Goal: Task Accomplishment & Management: Use online tool/utility

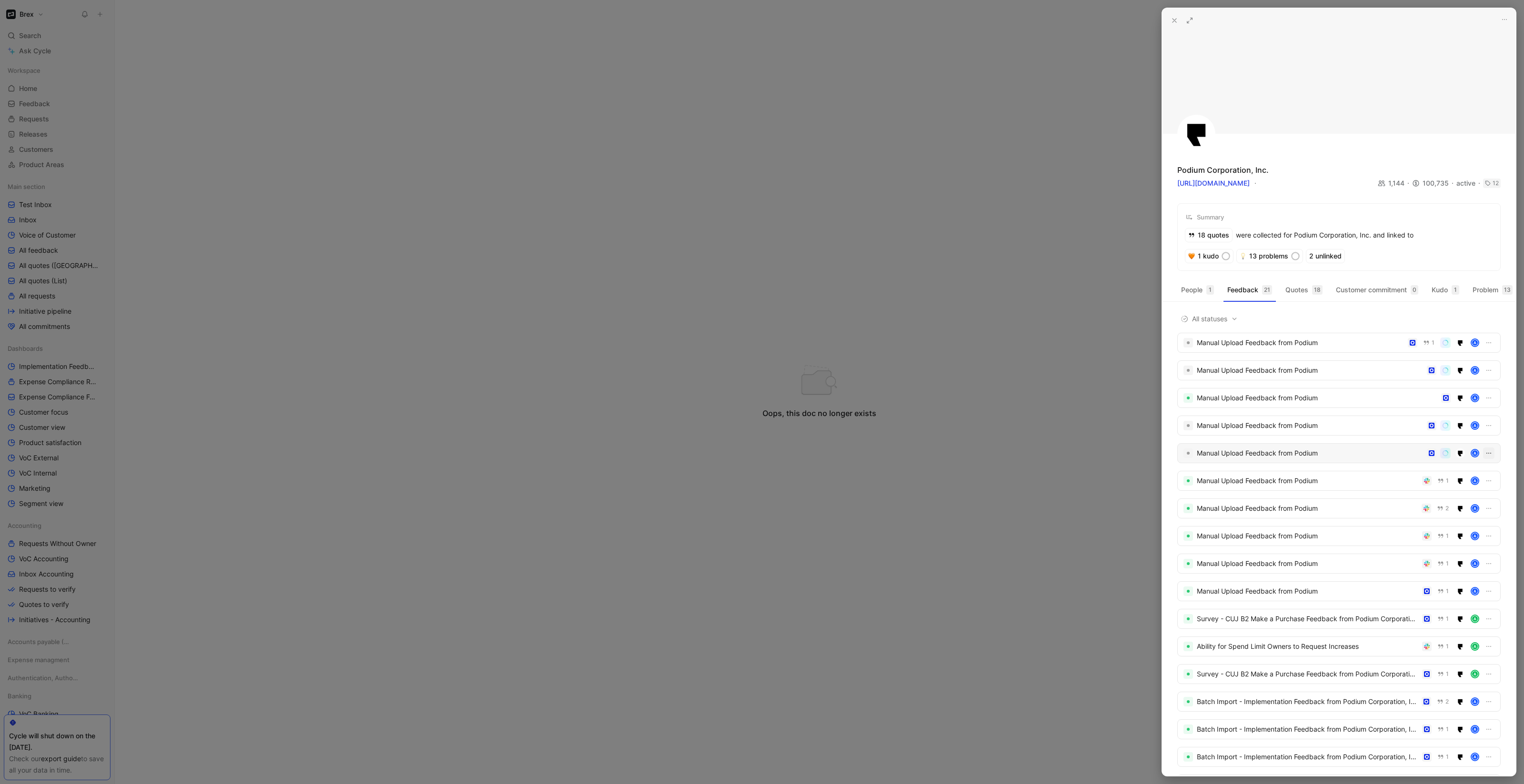
click at [1485, 457] on icon "button" at bounding box center [1489, 453] width 8 height 8
click at [1468, 509] on div "Delete" at bounding box center [1461, 511] width 45 height 11
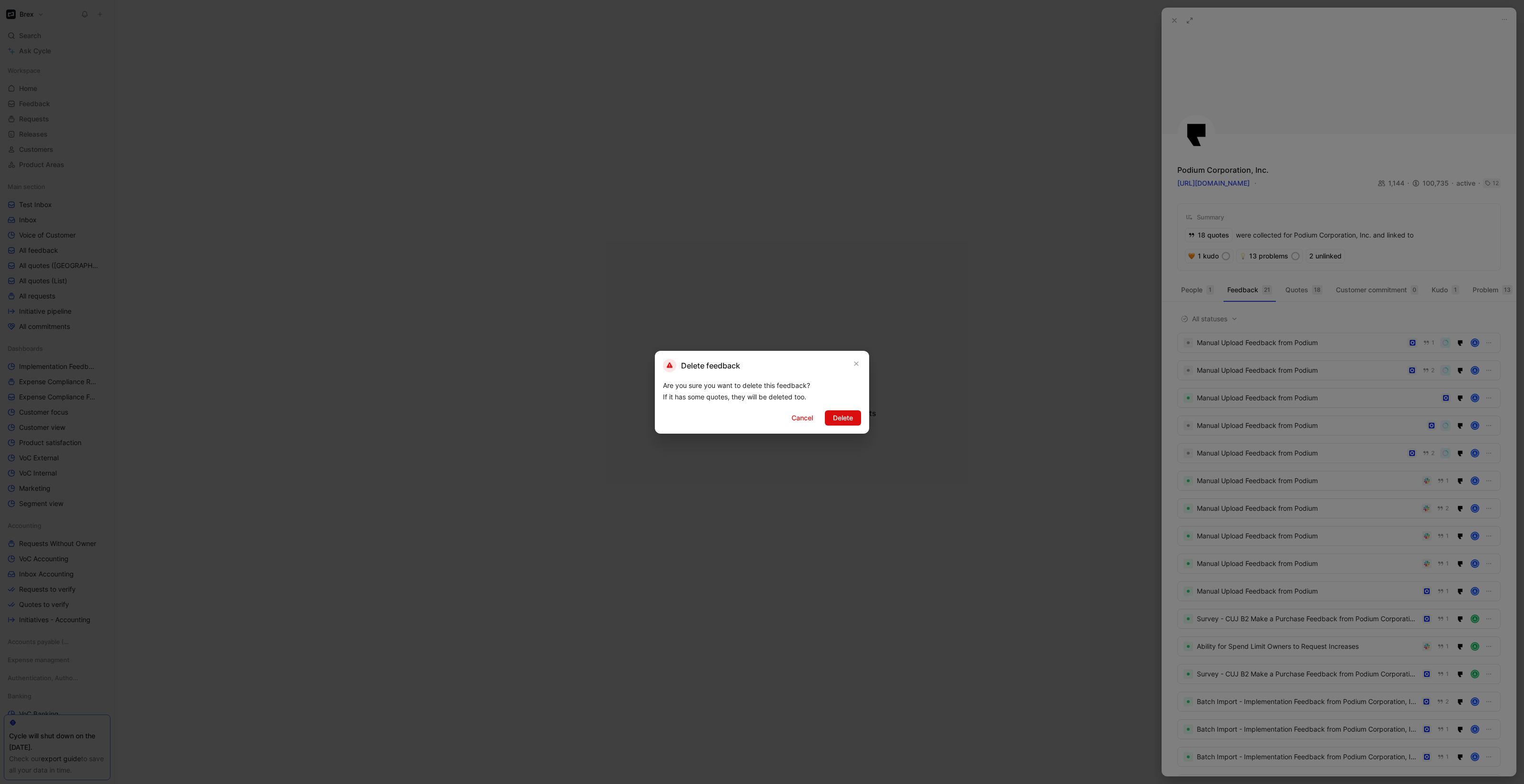
click at [853, 423] on button "Delete" at bounding box center [842, 418] width 36 height 15
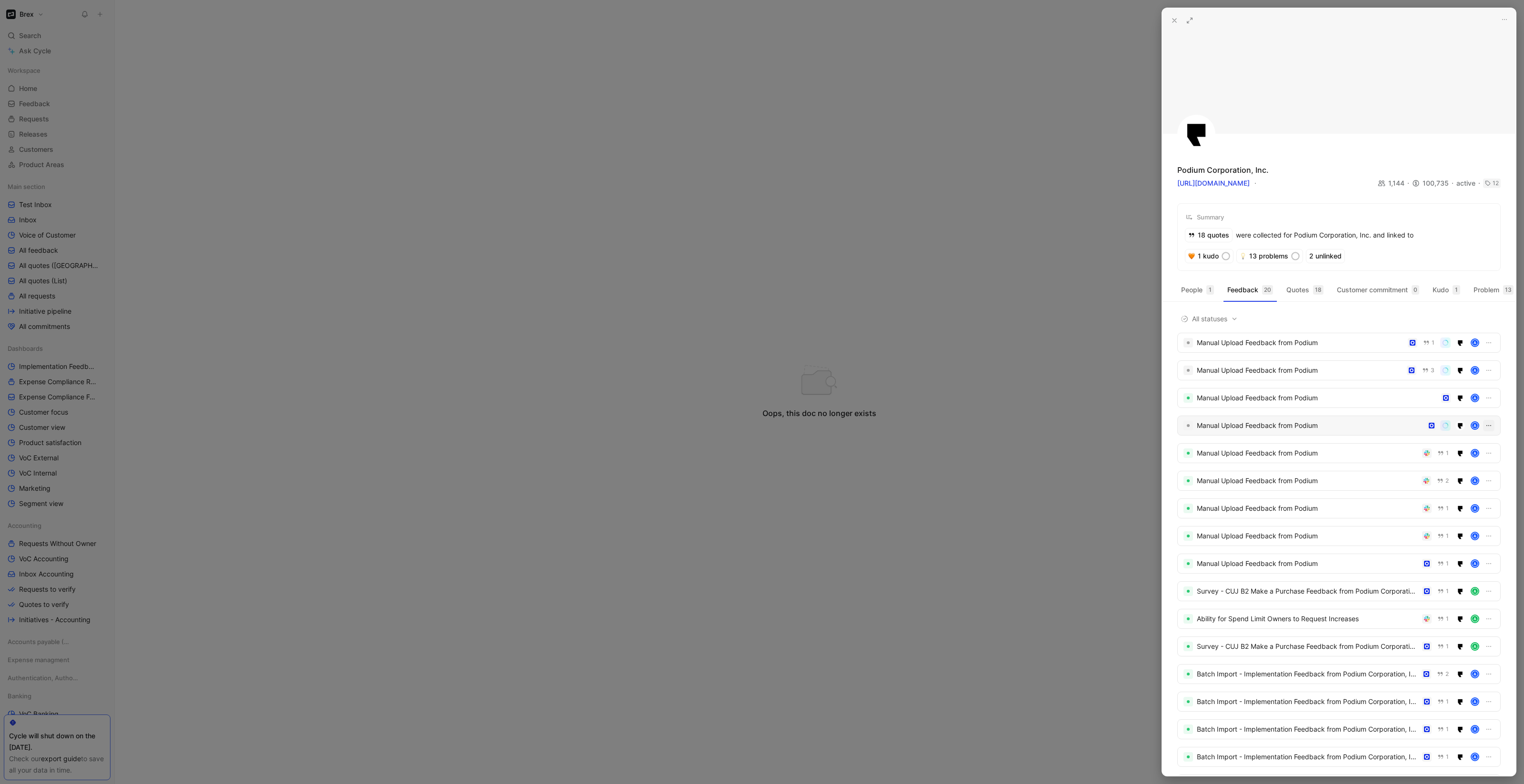
click at [1485, 429] on icon "button" at bounding box center [1489, 425] width 8 height 8
click at [1466, 485] on div "Delete" at bounding box center [1461, 484] width 45 height 11
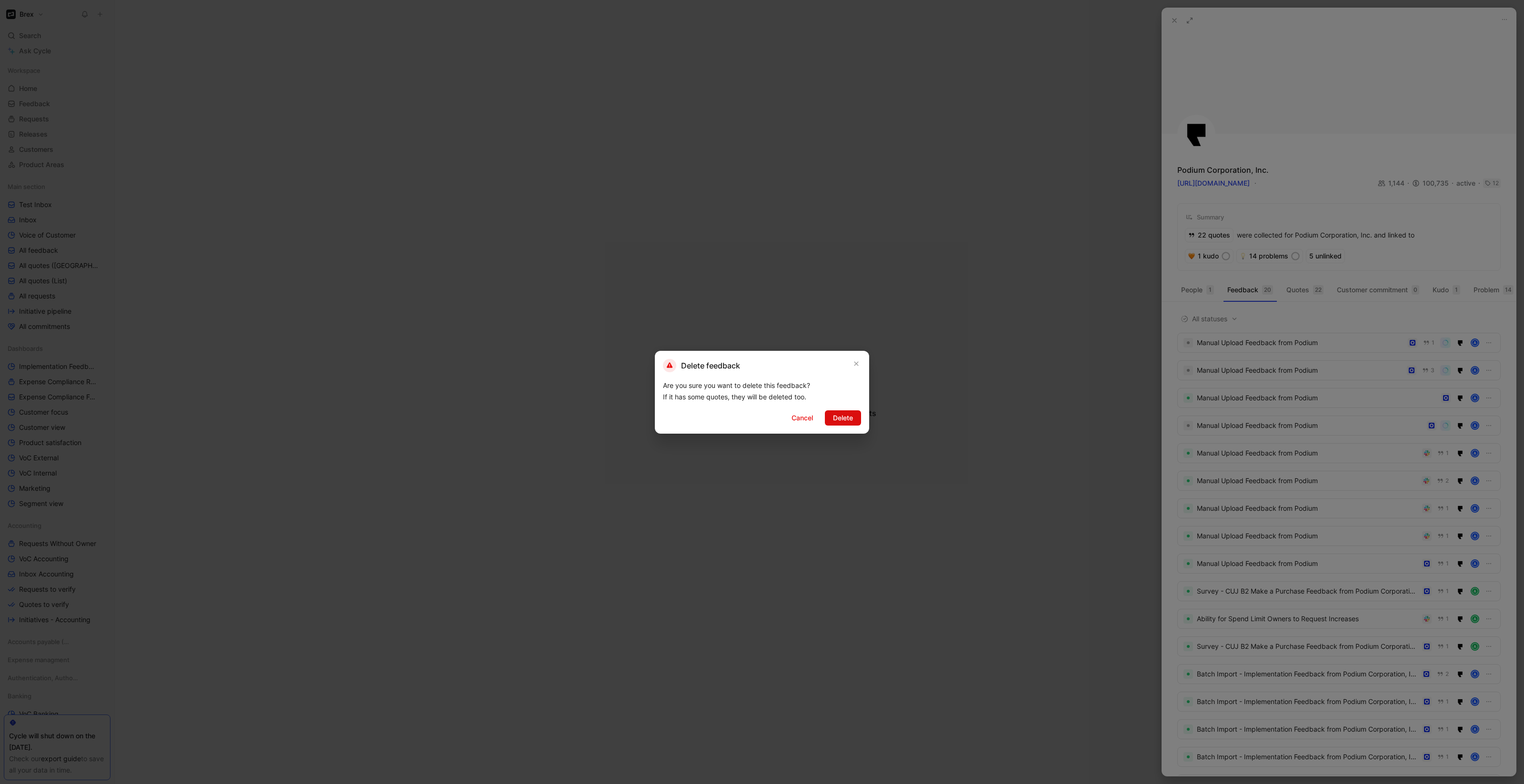
click at [854, 419] on button "Delete" at bounding box center [842, 418] width 36 height 15
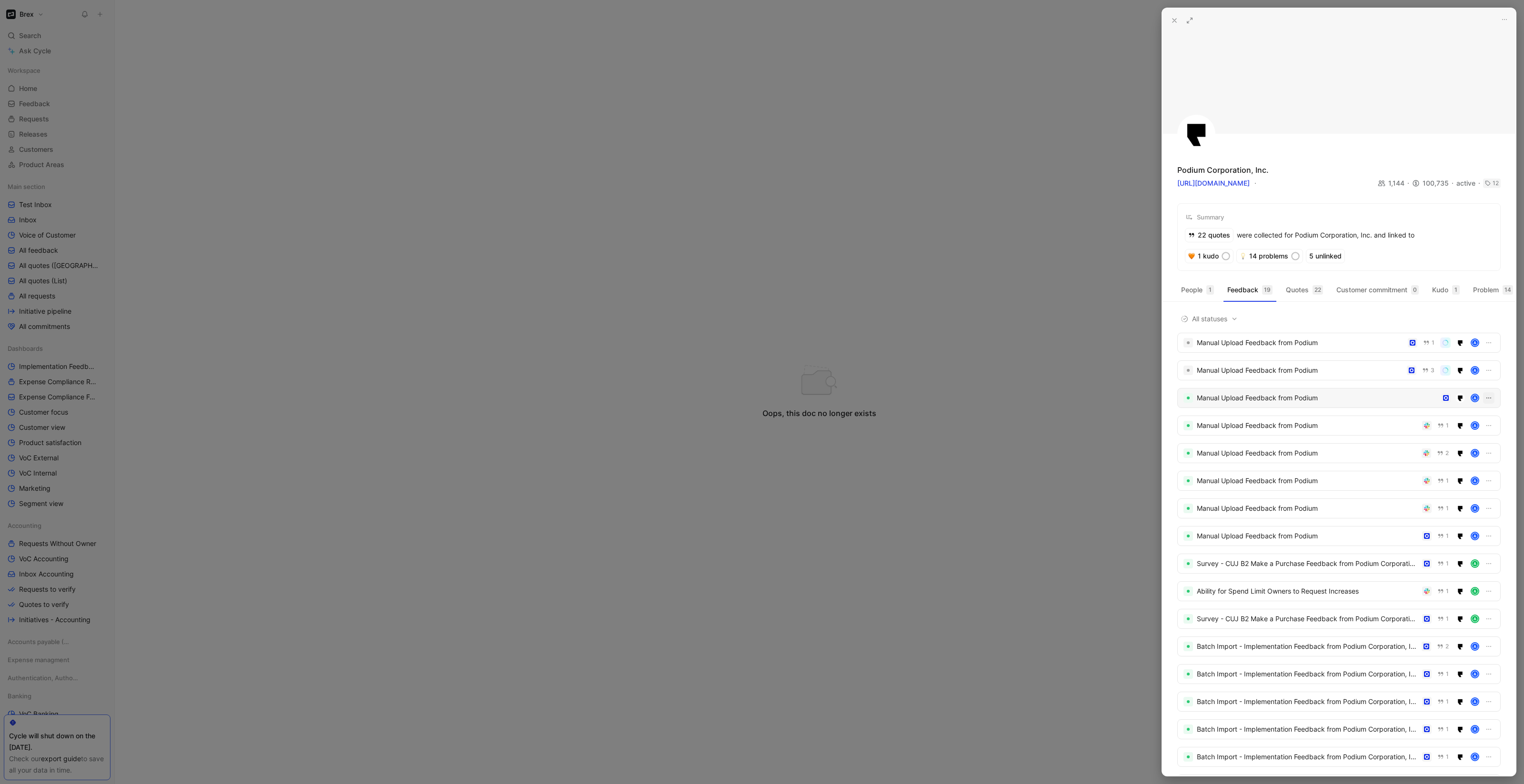
click at [1485, 401] on icon "button" at bounding box center [1489, 398] width 8 height 8
click at [1469, 456] on div "Delete" at bounding box center [1461, 456] width 45 height 11
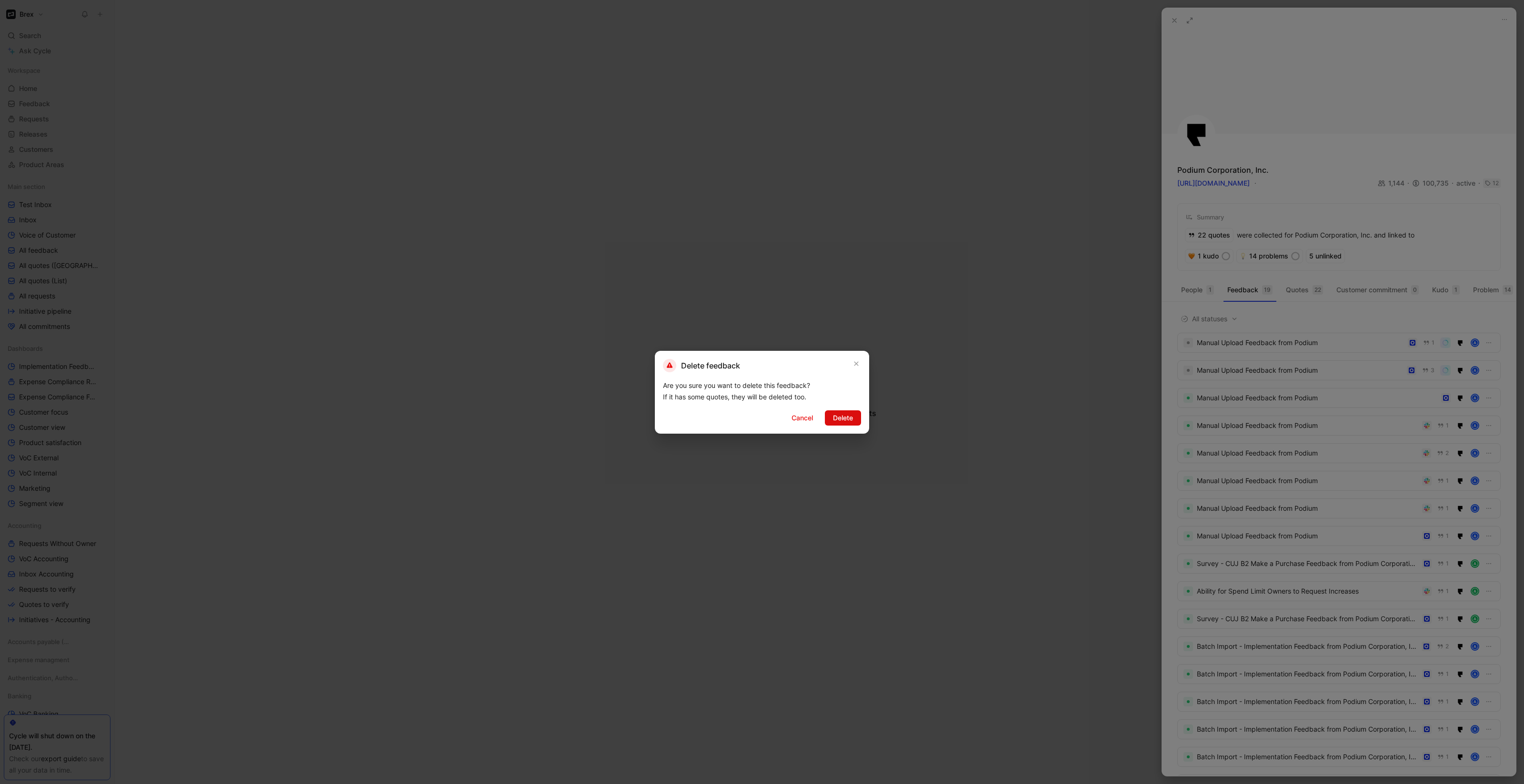
click at [829, 413] on button "Delete" at bounding box center [842, 418] width 36 height 15
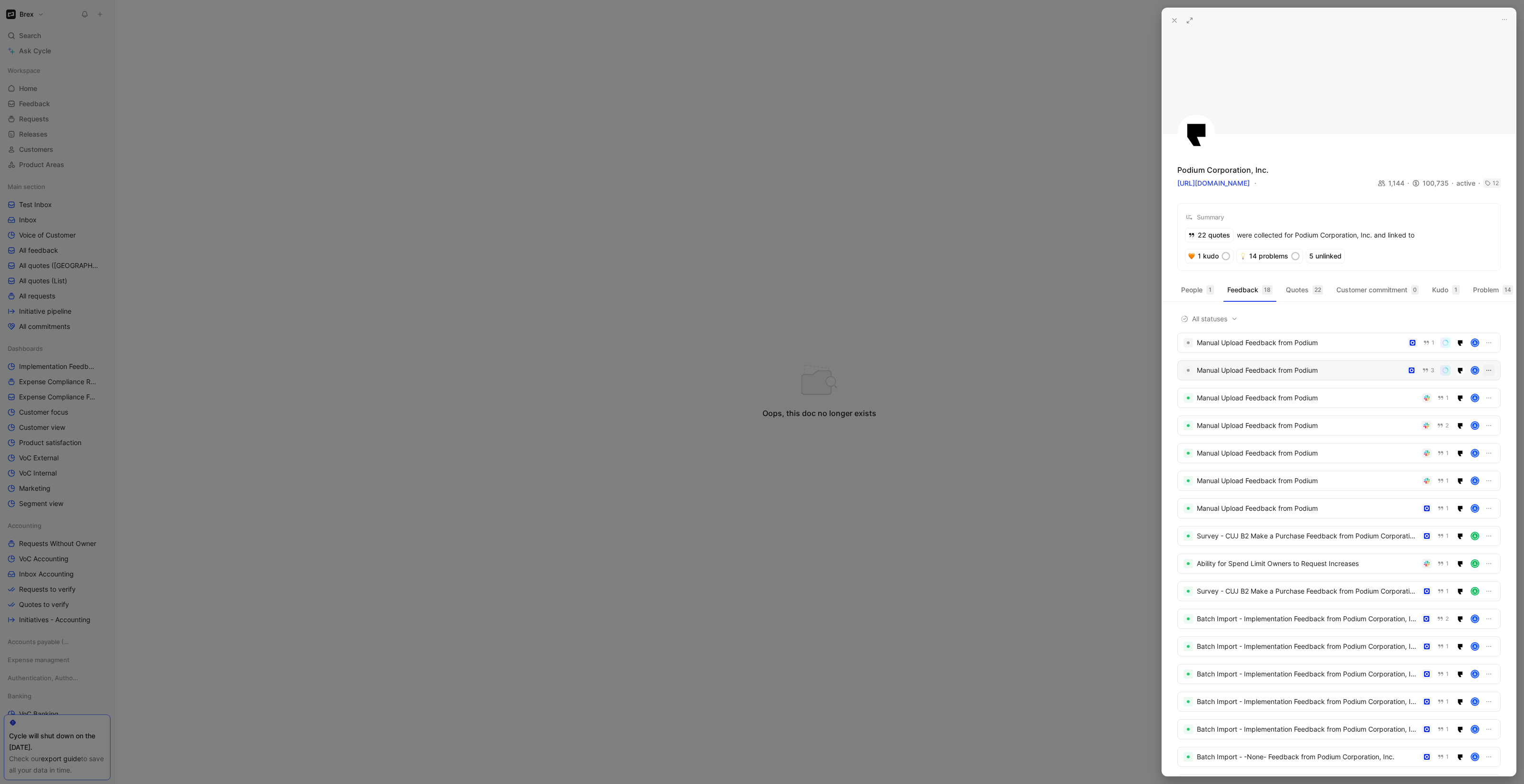
click at [1485, 374] on icon "button" at bounding box center [1489, 370] width 8 height 8
click at [1475, 426] on div "Delete" at bounding box center [1461, 429] width 45 height 11
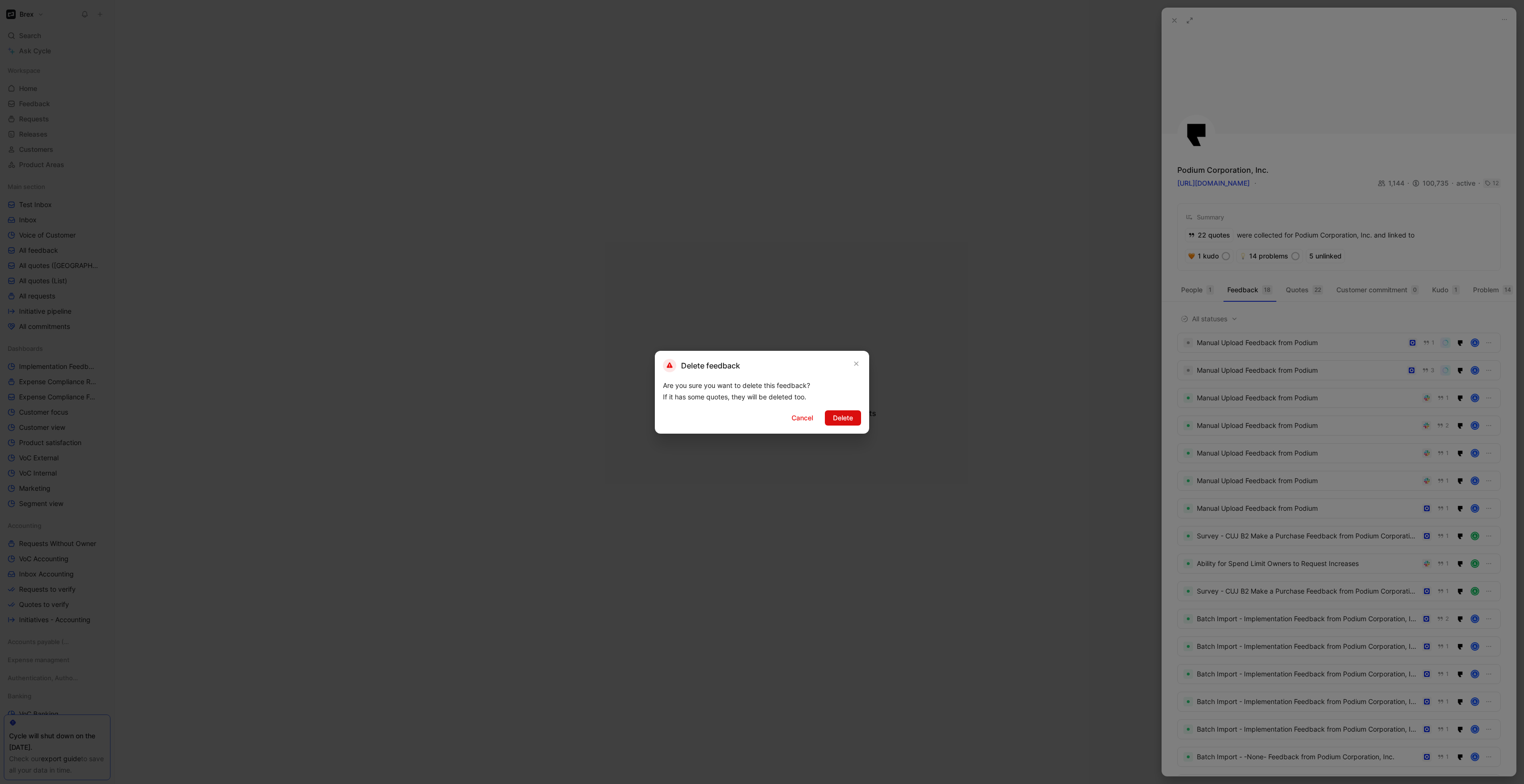
click at [848, 425] on button "Delete" at bounding box center [842, 418] width 36 height 15
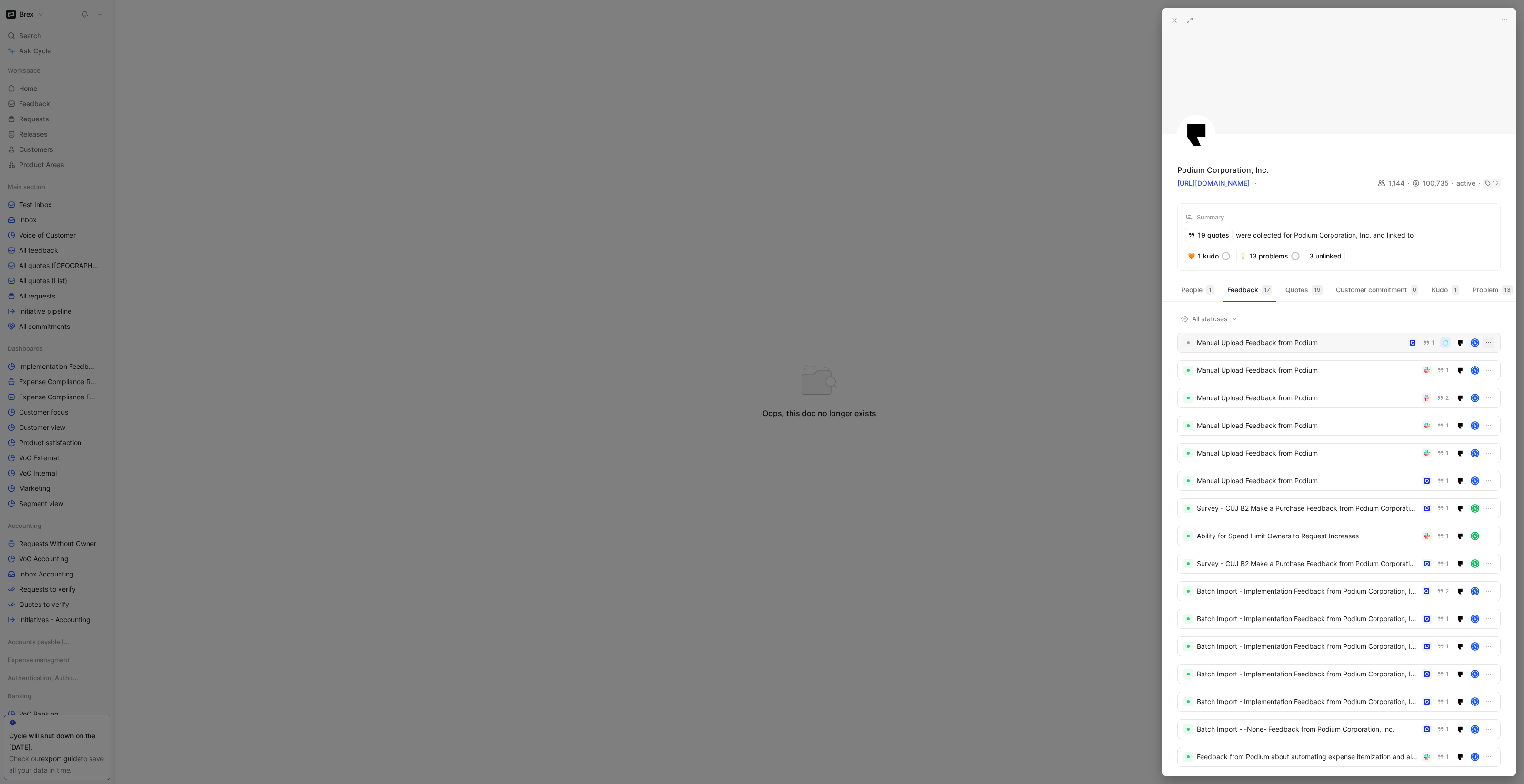
click at [1485, 346] on icon "button" at bounding box center [1489, 342] width 8 height 8
click at [1464, 409] on div "Open Copy link Delete" at bounding box center [1455, 387] width 64 height 50
click at [1462, 404] on div "Delete" at bounding box center [1461, 401] width 45 height 11
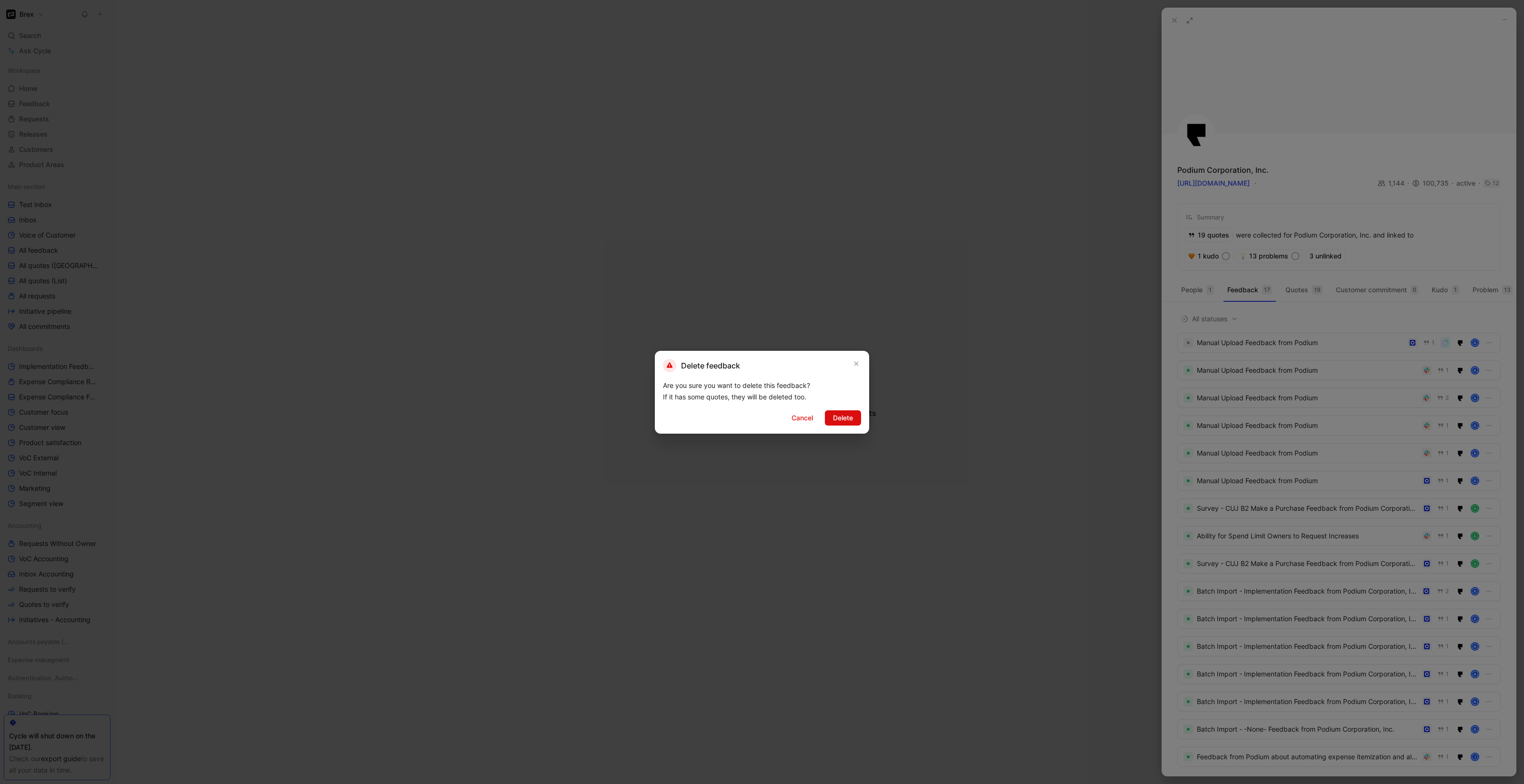
click at [844, 420] on span "Delete" at bounding box center [843, 417] width 20 height 11
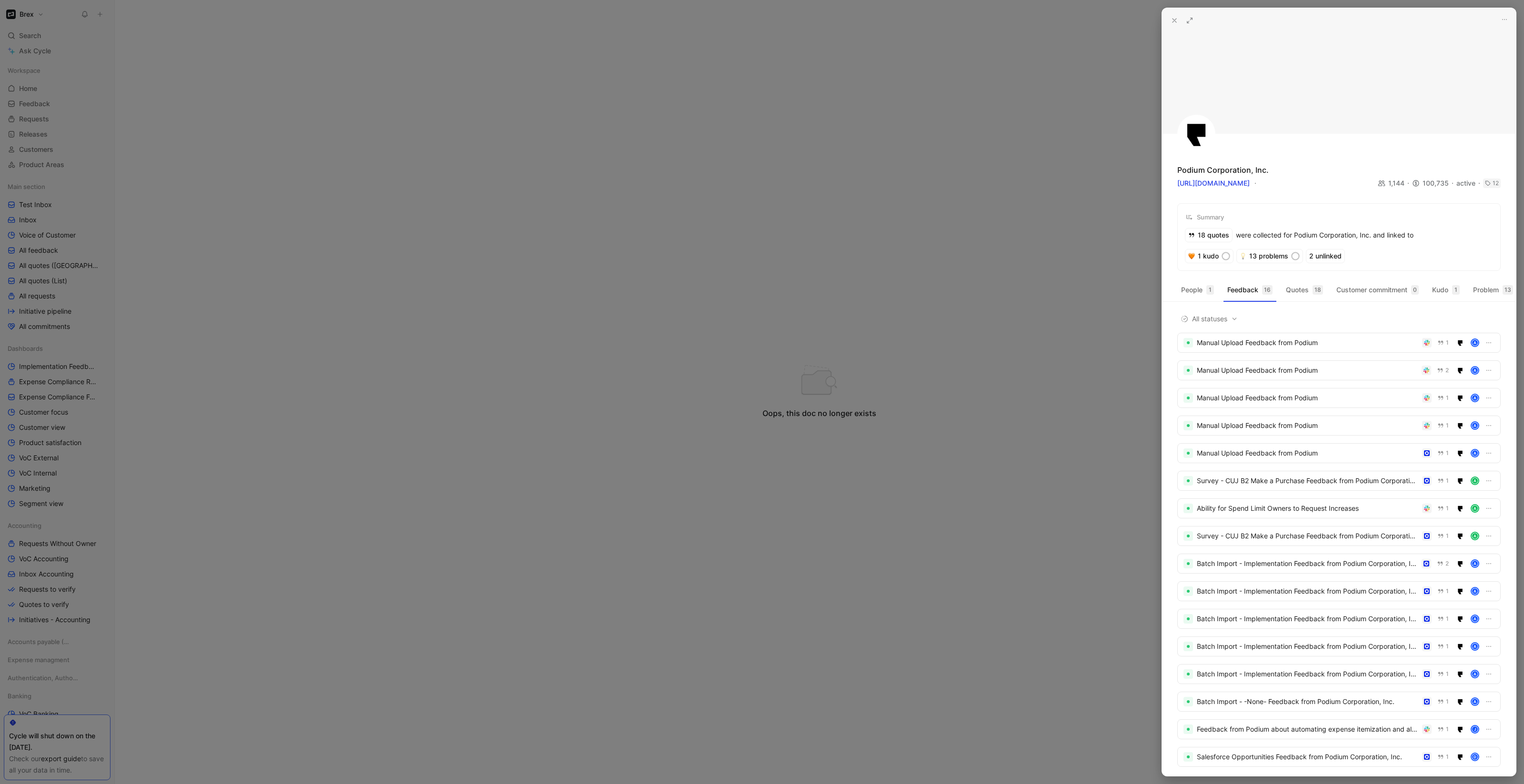
click at [734, 200] on div at bounding box center [762, 392] width 1524 height 784
click at [1173, 14] on button at bounding box center [1174, 20] width 14 height 14
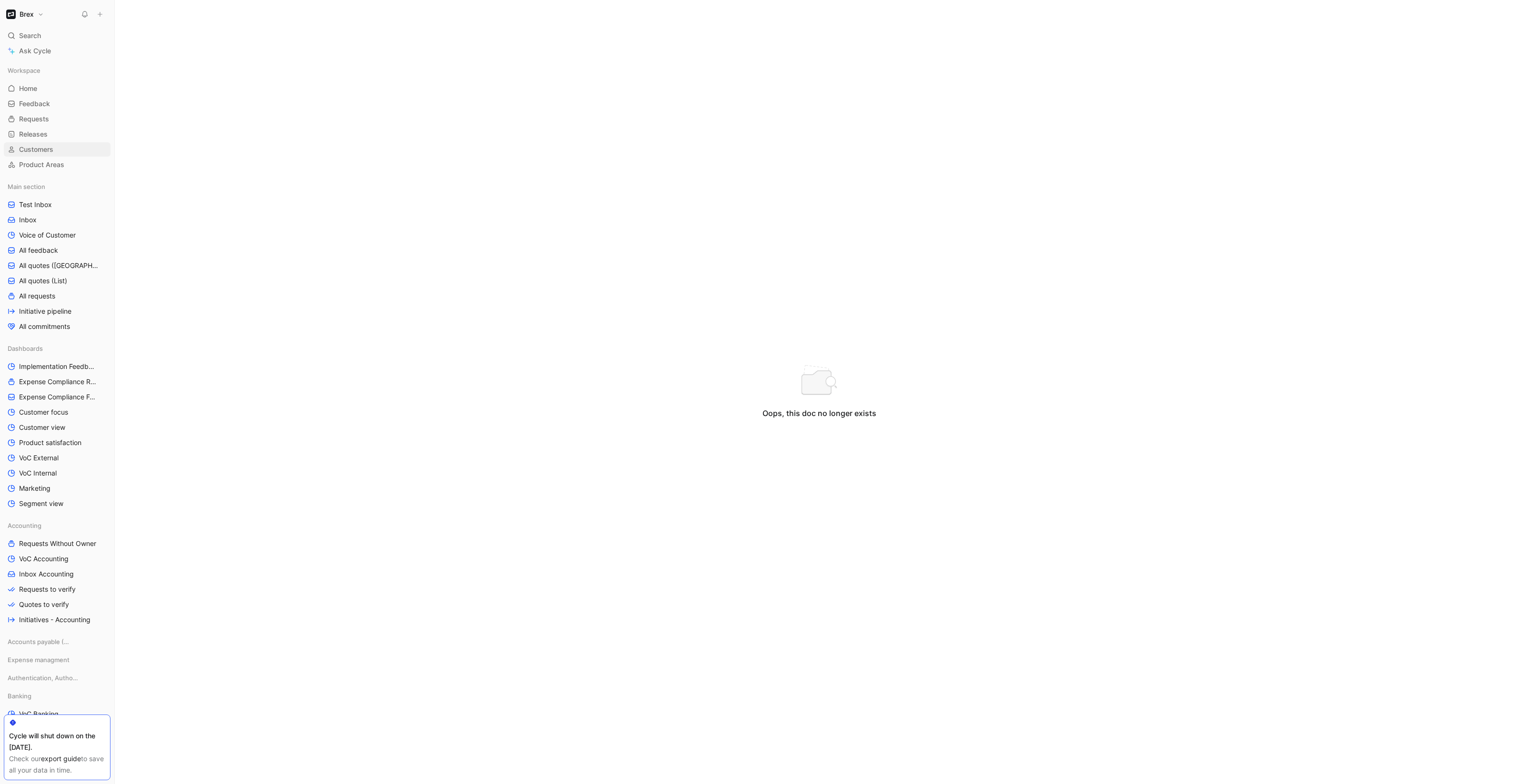
click at [40, 145] on span "Customers" at bounding box center [36, 150] width 34 height 9
click at [1457, 15] on use at bounding box center [1460, 14] width 6 height 6
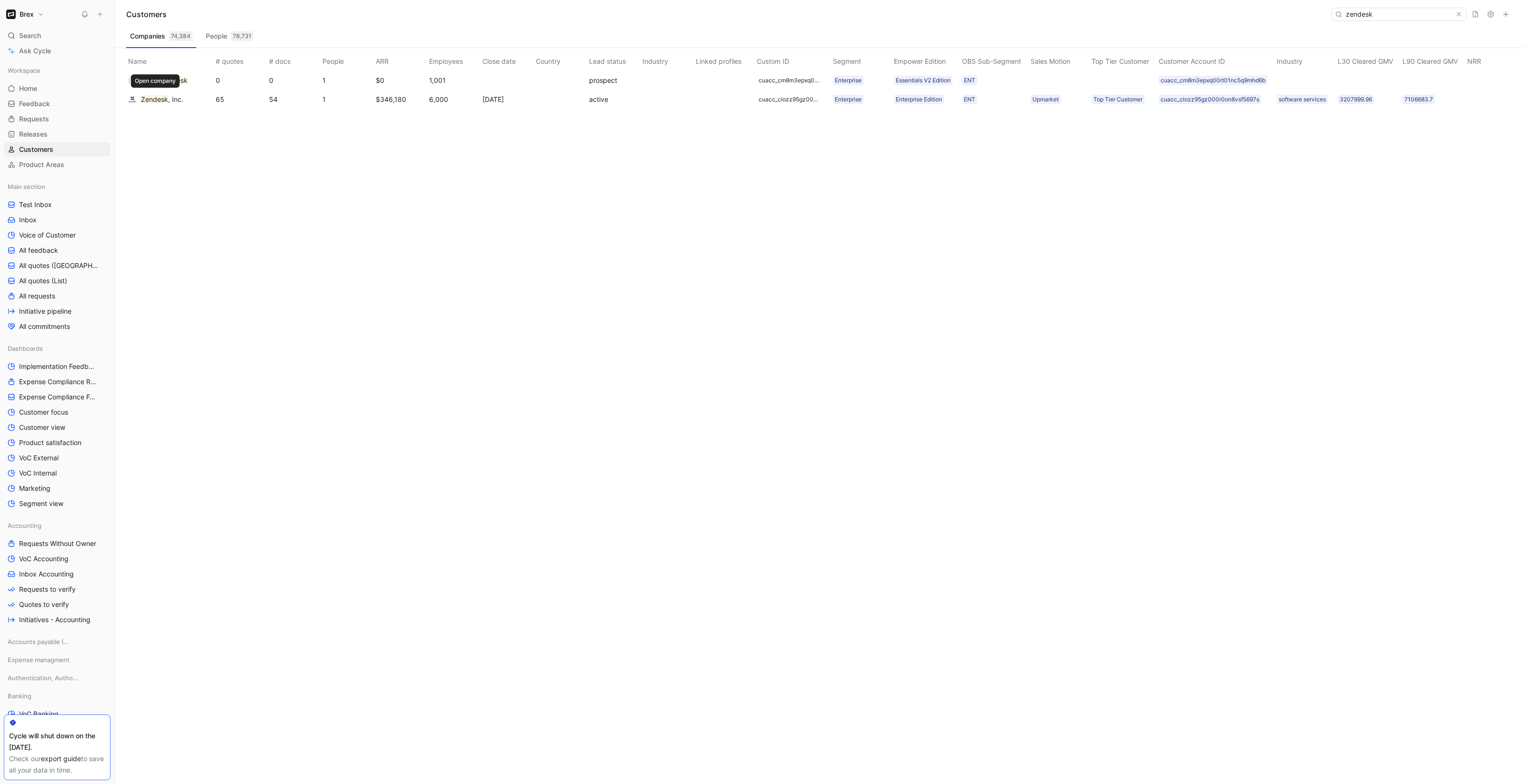
type input "zendesk"
click at [175, 103] on span "Zendesk , Inc." at bounding box center [162, 99] width 43 height 11
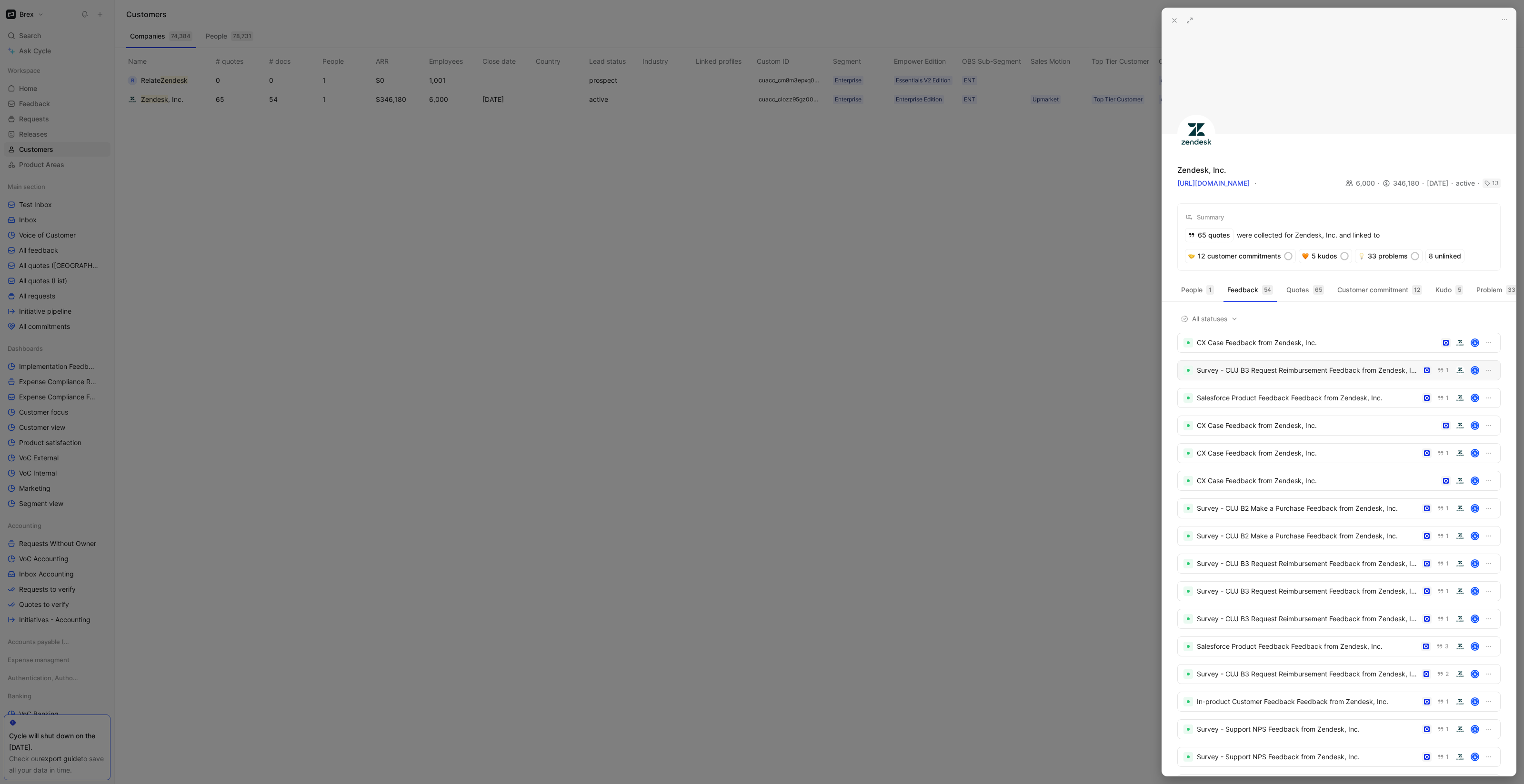
click at [1249, 376] on div "Survey - CUJ B3 Request Reimbursement Feedback from Zendesk, Inc." at bounding box center [1307, 370] width 221 height 11
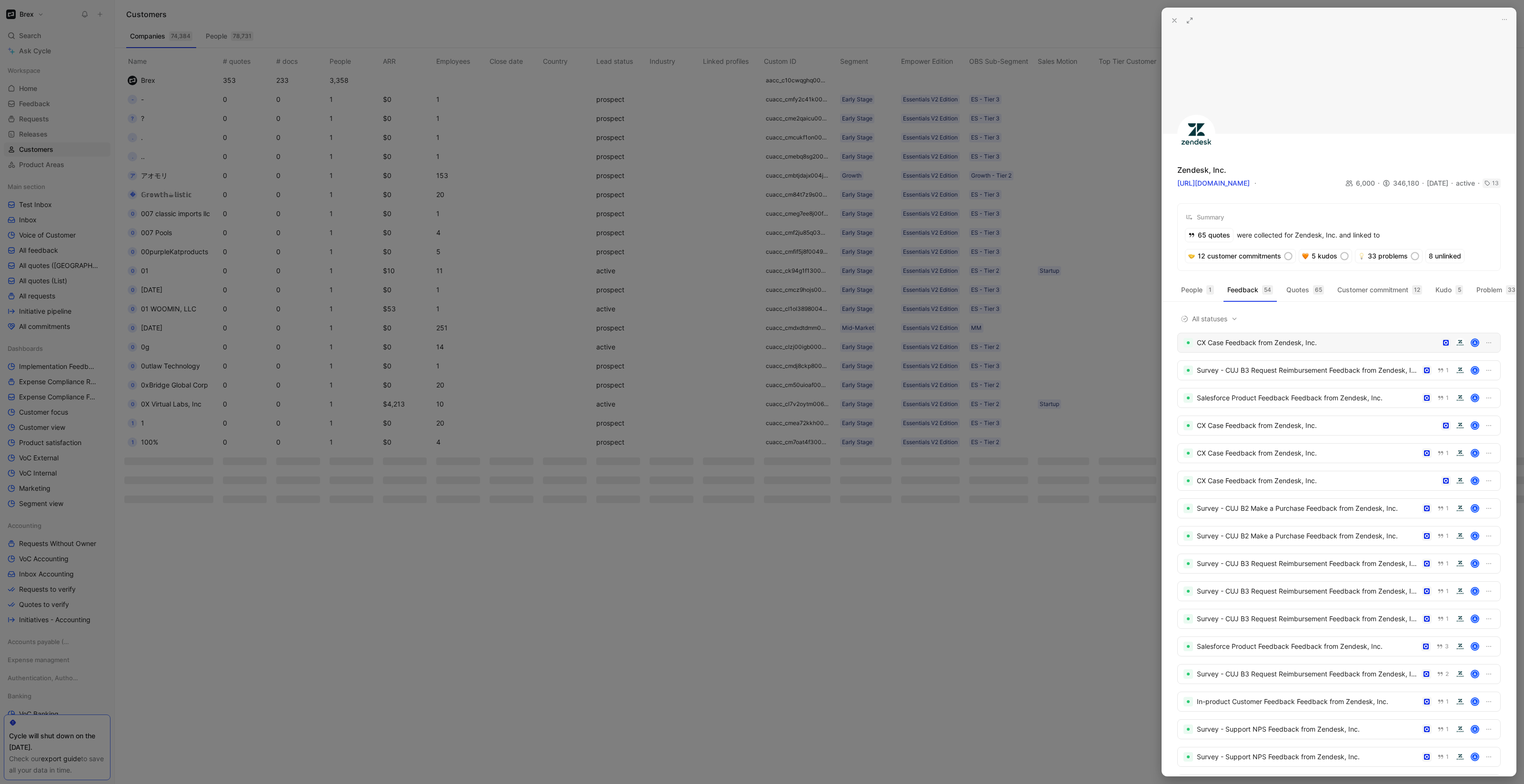
click at [1259, 348] on div "CX Case Feedback from Zendesk, Inc." at bounding box center [1317, 342] width 241 height 11
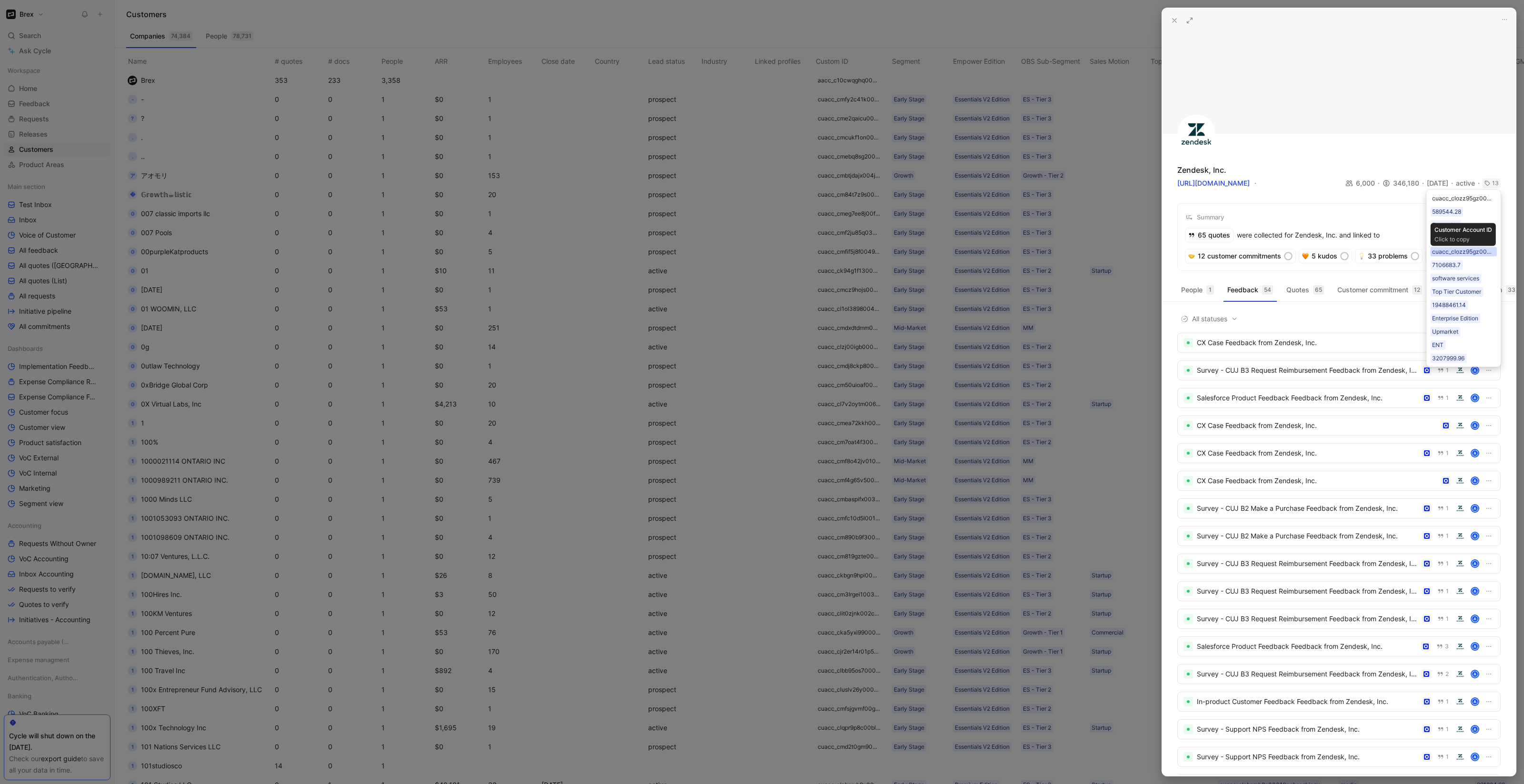
click at [1465, 252] on div "cuacc_clozz95gz000r0on8vsf5697s" at bounding box center [1464, 252] width 63 height 9
click at [1493, 188] on div "6,000 346,180 7/31/2028 active 13" at bounding box center [1423, 183] width 155 height 11
click at [1493, 182] on div "13" at bounding box center [1495, 183] width 7 height 9
click at [1260, 459] on div "CX Case Feedback from Zendesk, Inc." at bounding box center [1307, 453] width 221 height 11
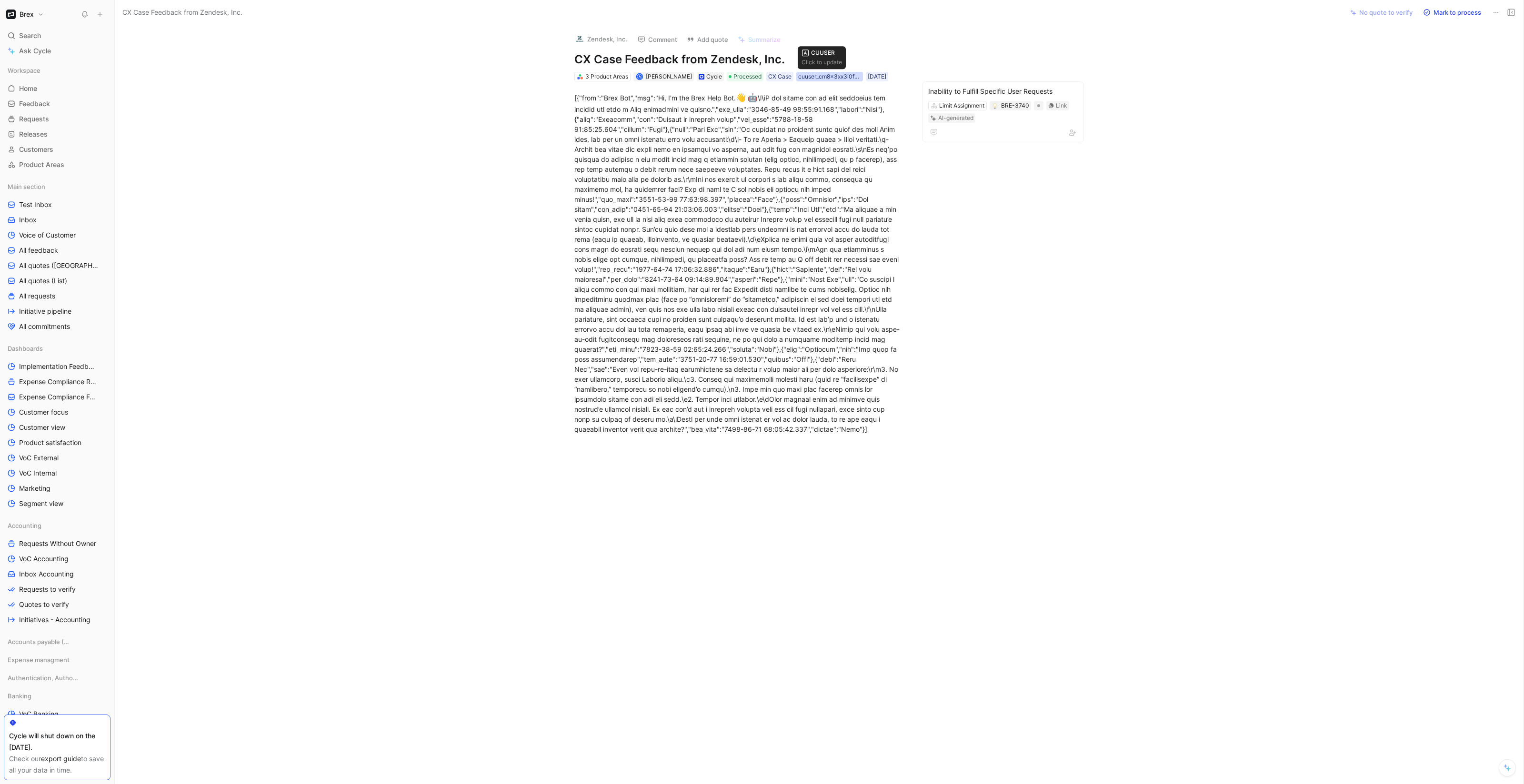
click at [809, 79] on div "cuuser_cm8x3xx3i0f6f0i216uwnhx4t" at bounding box center [829, 77] width 63 height 9
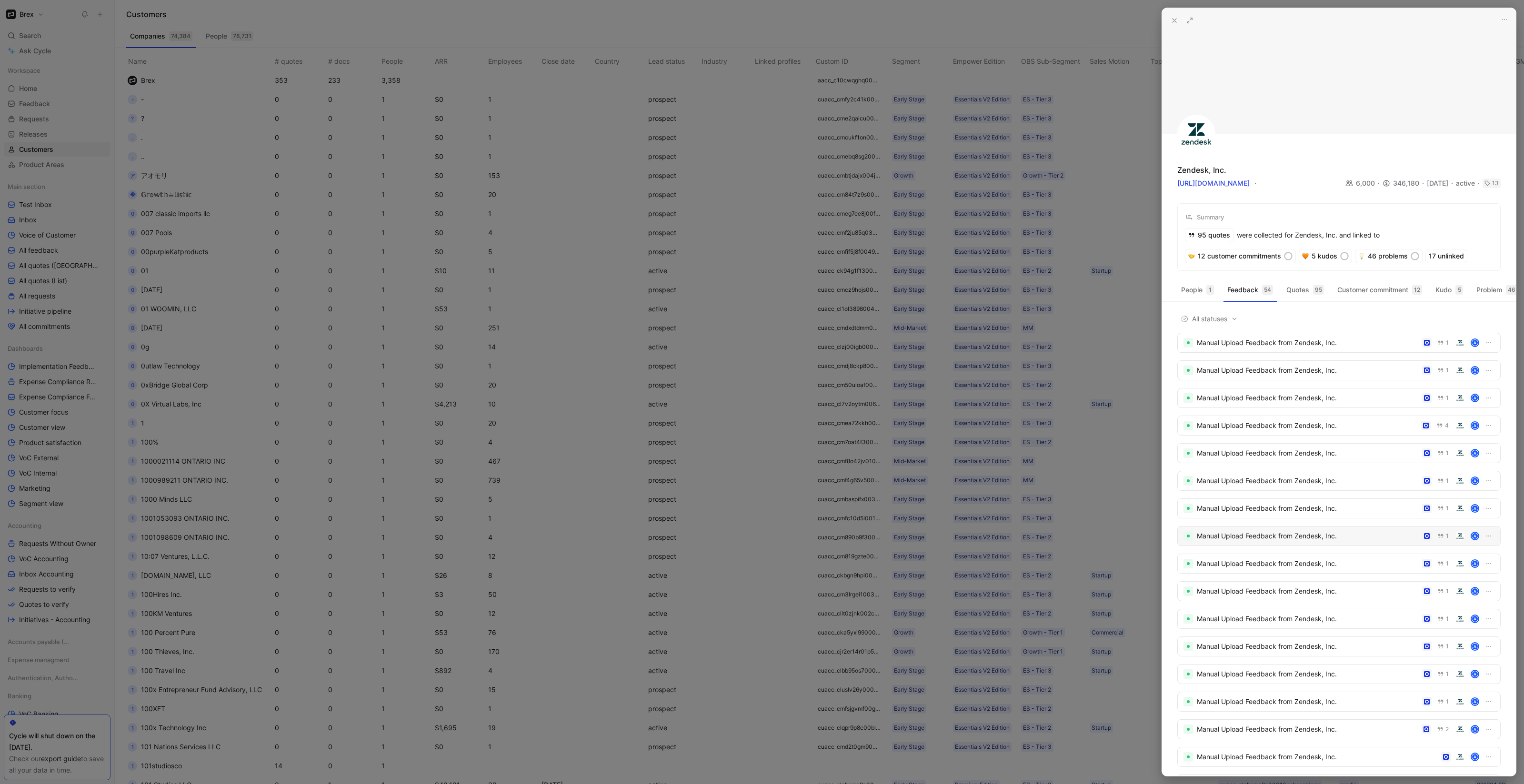
click at [1247, 542] on div "Manual Upload Feedback from Zendesk, Inc." at bounding box center [1307, 536] width 221 height 11
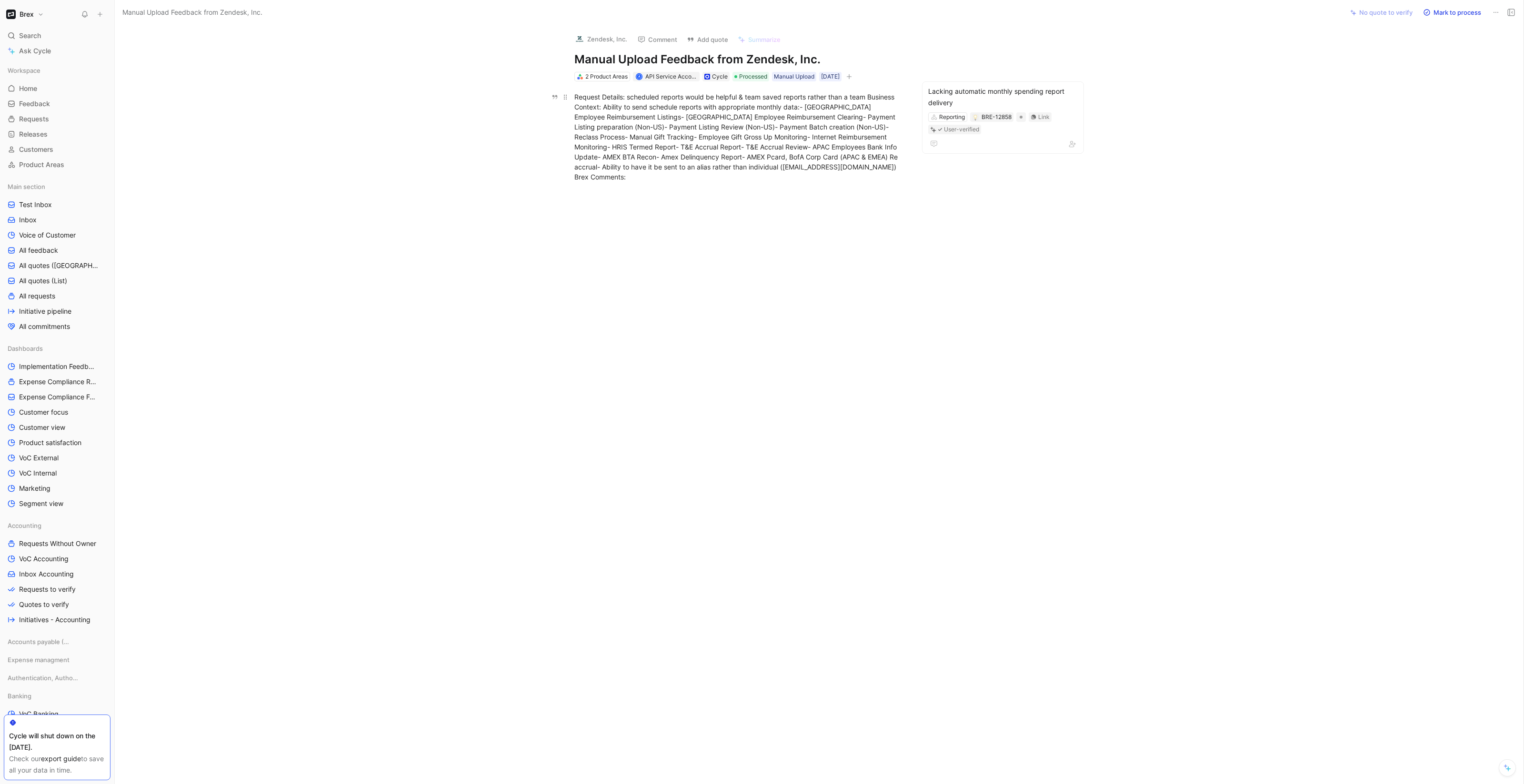
click at [702, 114] on div "Request Details: scheduled reports would be helpful & team saved reports rather…" at bounding box center [739, 137] width 330 height 90
click at [627, 168] on div "Request Details: scheduled reports would be helpful & team saved reports rather…" at bounding box center [739, 137] width 330 height 90
click at [884, 89] on p "Request Details: scheduled reports would be helpful & team saved reports rather…" at bounding box center [739, 137] width 366 height 96
click at [624, 98] on div "Request Details: scheduled reports would be helpful & team saved reports rather…" at bounding box center [739, 137] width 330 height 90
click at [600, 101] on div "Request Details: scheduled reports would be helpful & team saved reports rather…" at bounding box center [739, 137] width 330 height 90
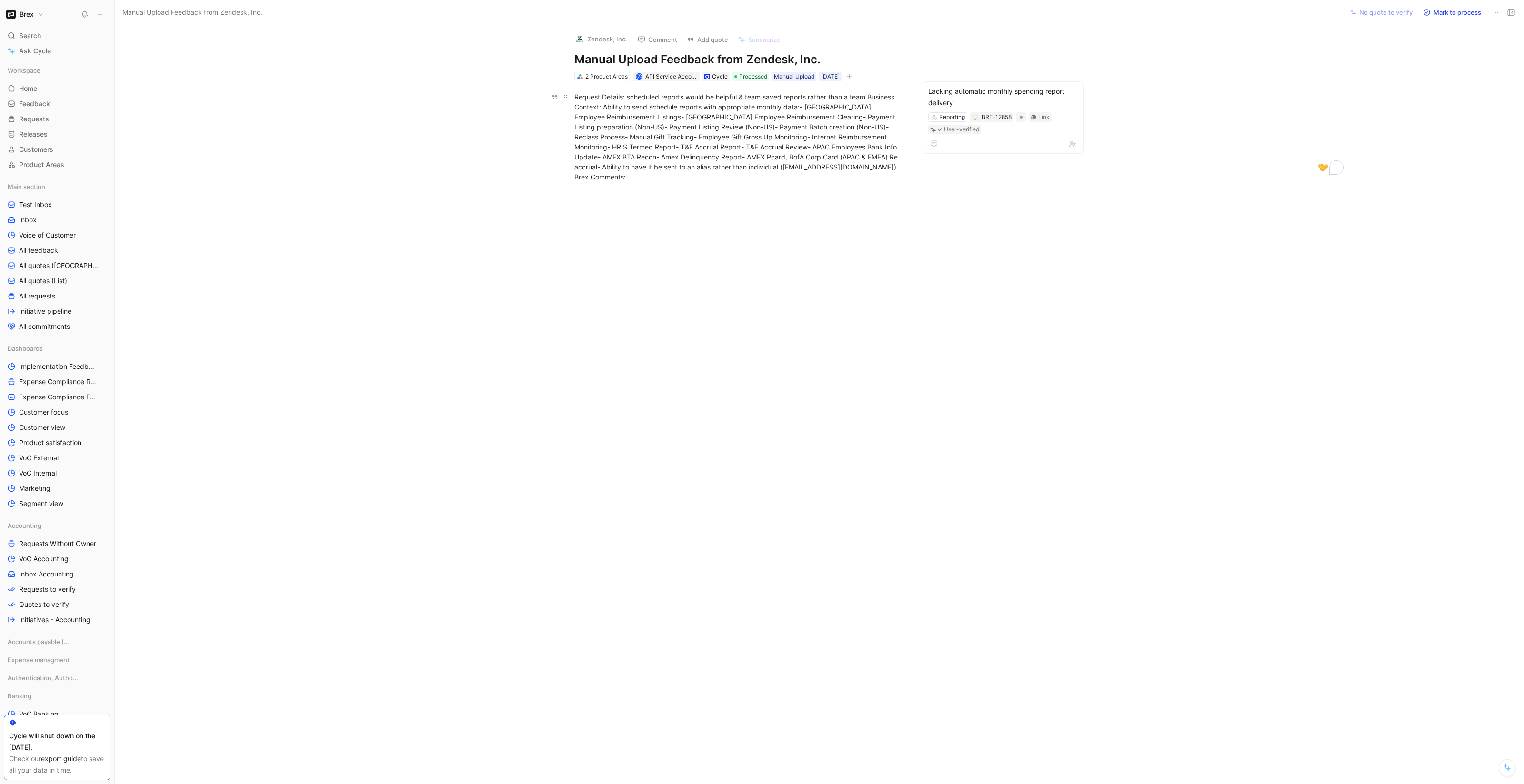
click at [867, 96] on div "Request Details: scheduled reports would be helpful & team saved reports rather…" at bounding box center [739, 137] width 330 height 90
click at [870, 97] on div "Request Details: scheduled reports would be helpful & team saved reports rather…" at bounding box center [739, 137] width 330 height 90
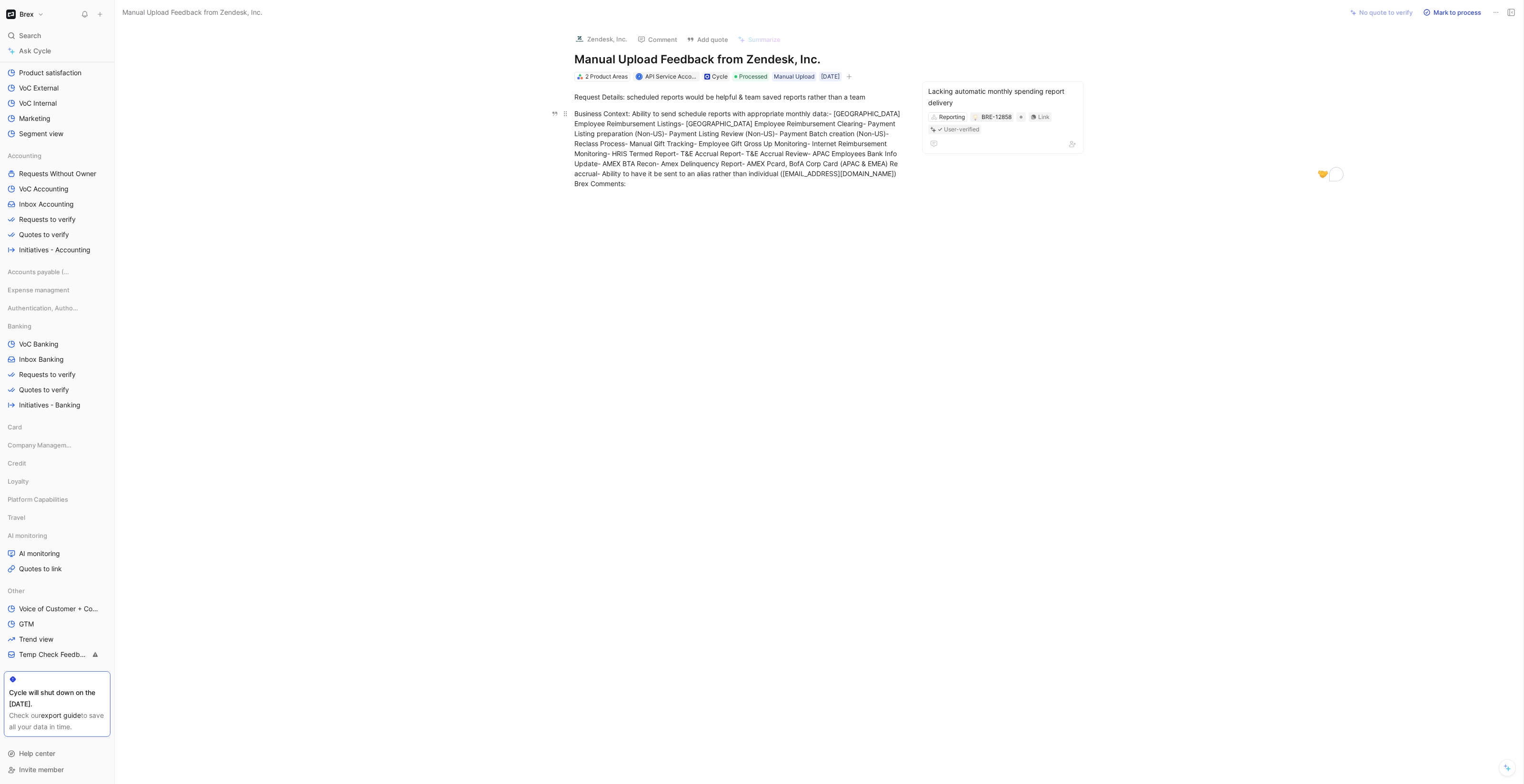
click at [800, 174] on div "Business Context: Ability to send schedule reports with appropriate monthly dat…" at bounding box center [739, 148] width 330 height 80
click at [795, 174] on div "Business Context: Ability to send schedule reports with appropriate monthly dat…" at bounding box center [739, 148] width 330 height 80
click at [593, 179] on p "Business Context: Ability to send schedule reports with appropriate monthly dat…" at bounding box center [739, 144] width 366 height 76
click at [593, 189] on div "Brex Comments:" at bounding box center [739, 190] width 330 height 10
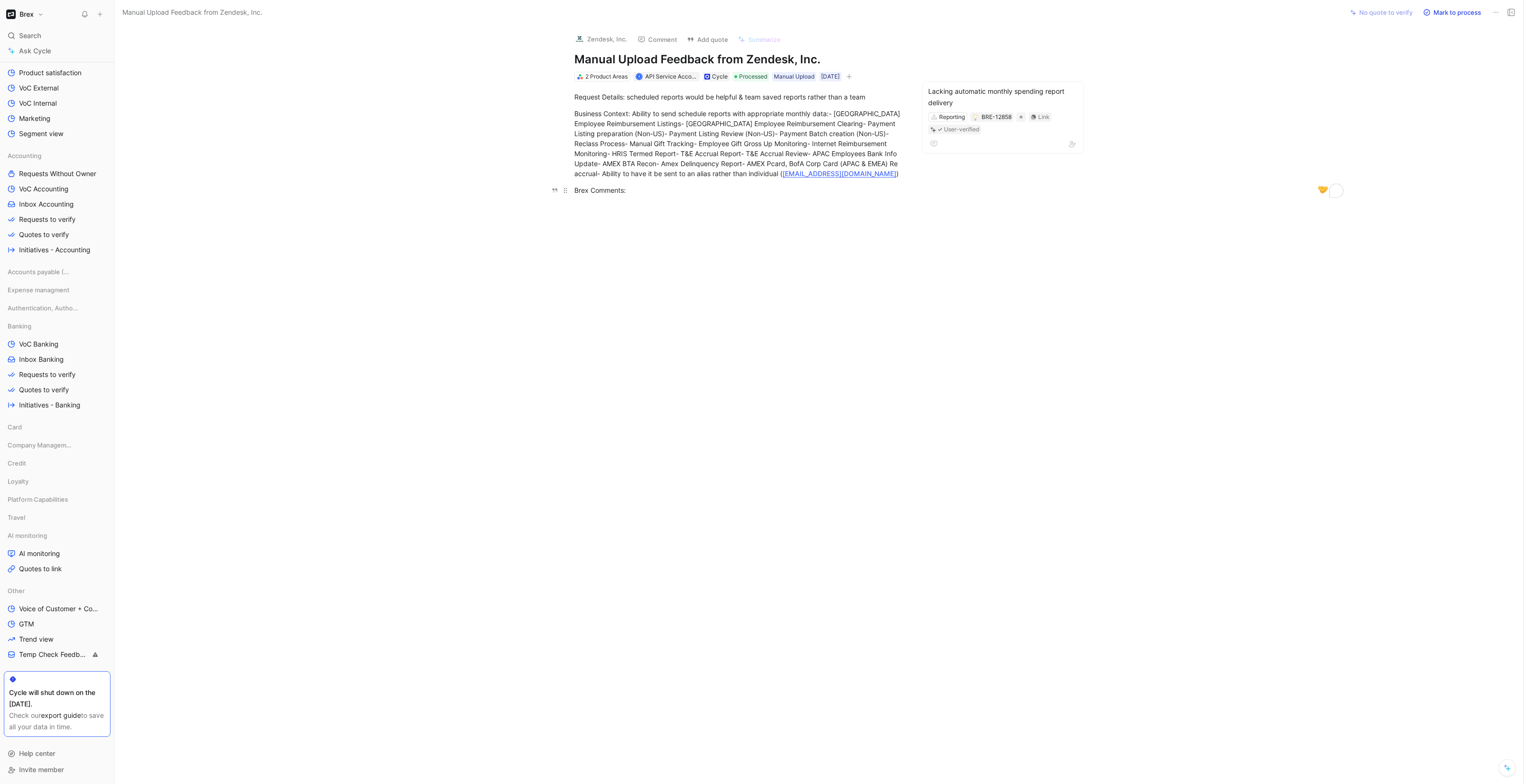
click at [593, 189] on div "Brex Comments:" at bounding box center [739, 190] width 330 height 10
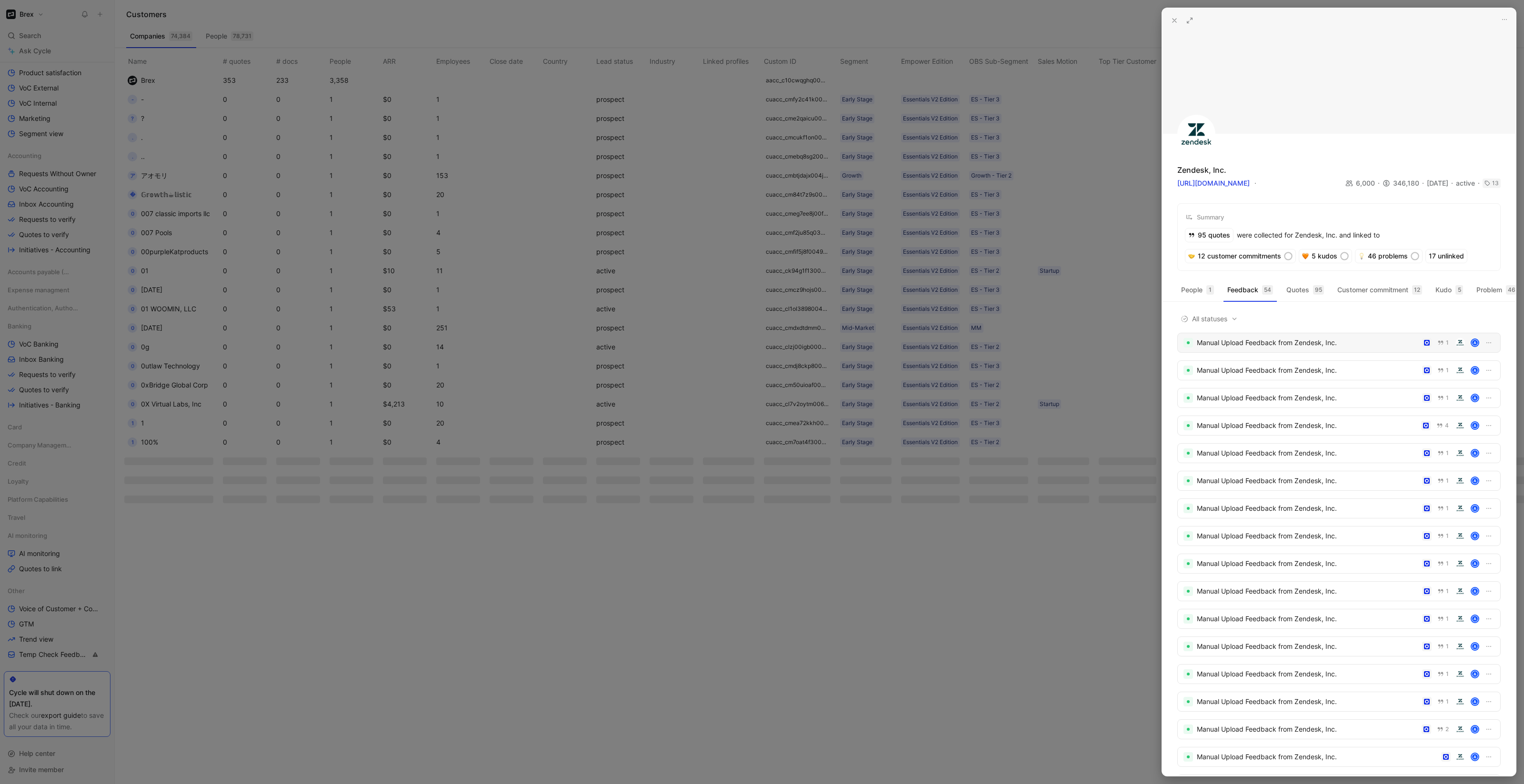
click at [1265, 348] on div "Manual Upload Feedback from Zendesk, Inc." at bounding box center [1307, 342] width 221 height 11
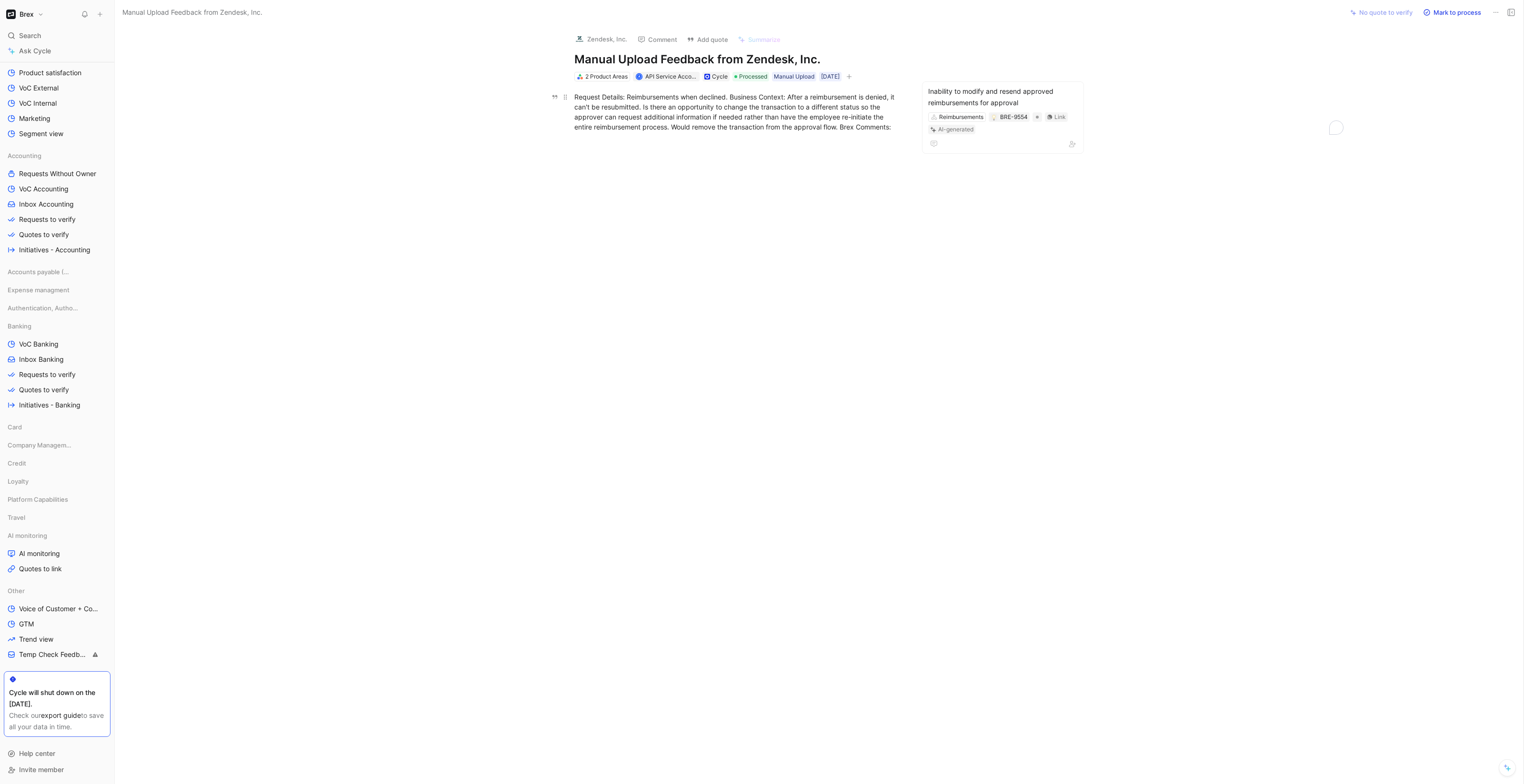
click at [845, 127] on div "Request Details: Reimbursements when declined. Business Context: After a reimbu…" at bounding box center [739, 112] width 330 height 40
click at [731, 96] on div "Request Details: Reimbursements when declined. Business Context: After a reimbu…" at bounding box center [739, 112] width 330 height 40
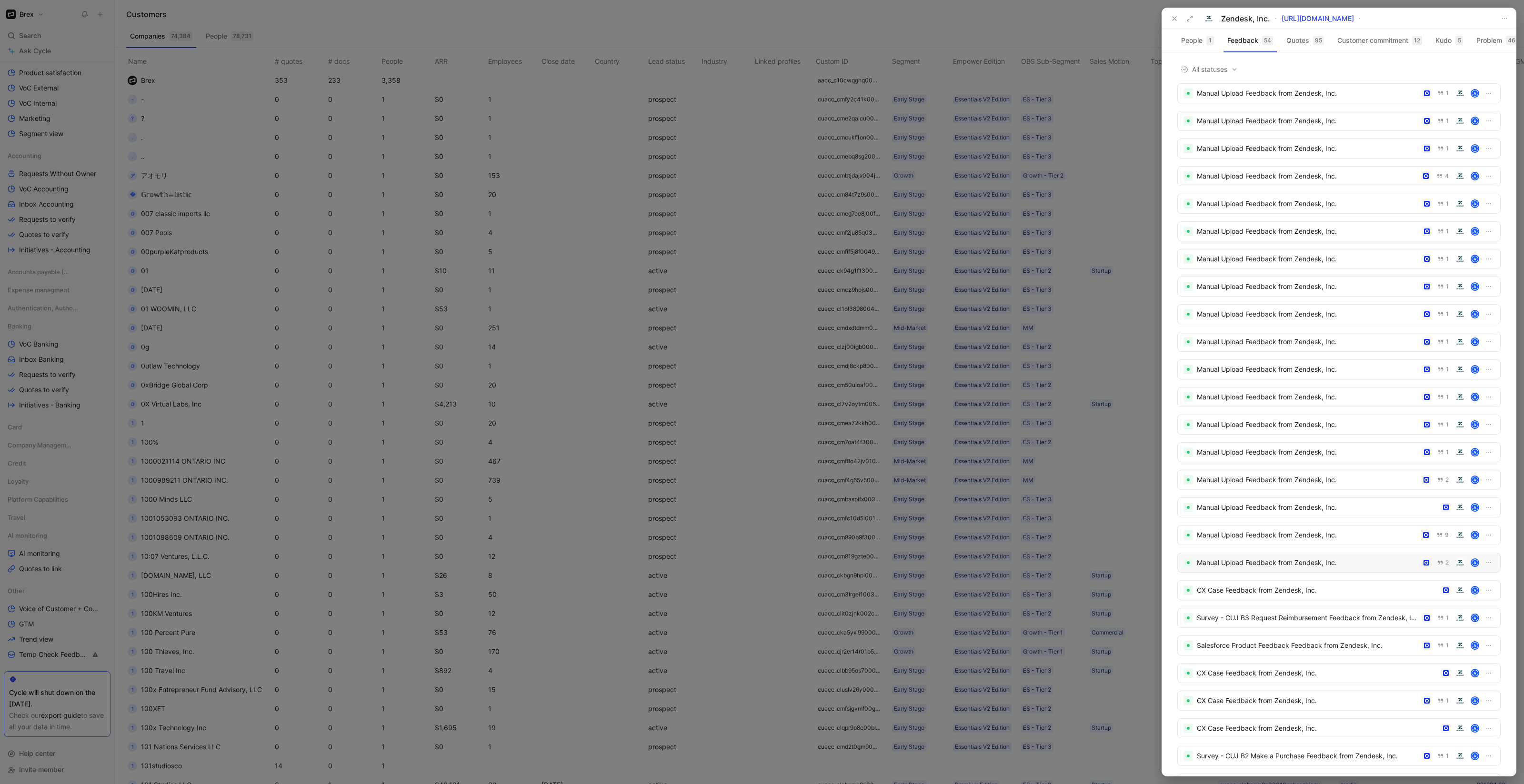
click at [1223, 566] on div "Manual Upload Feedback from Zendesk, Inc." at bounding box center [1307, 562] width 221 height 11
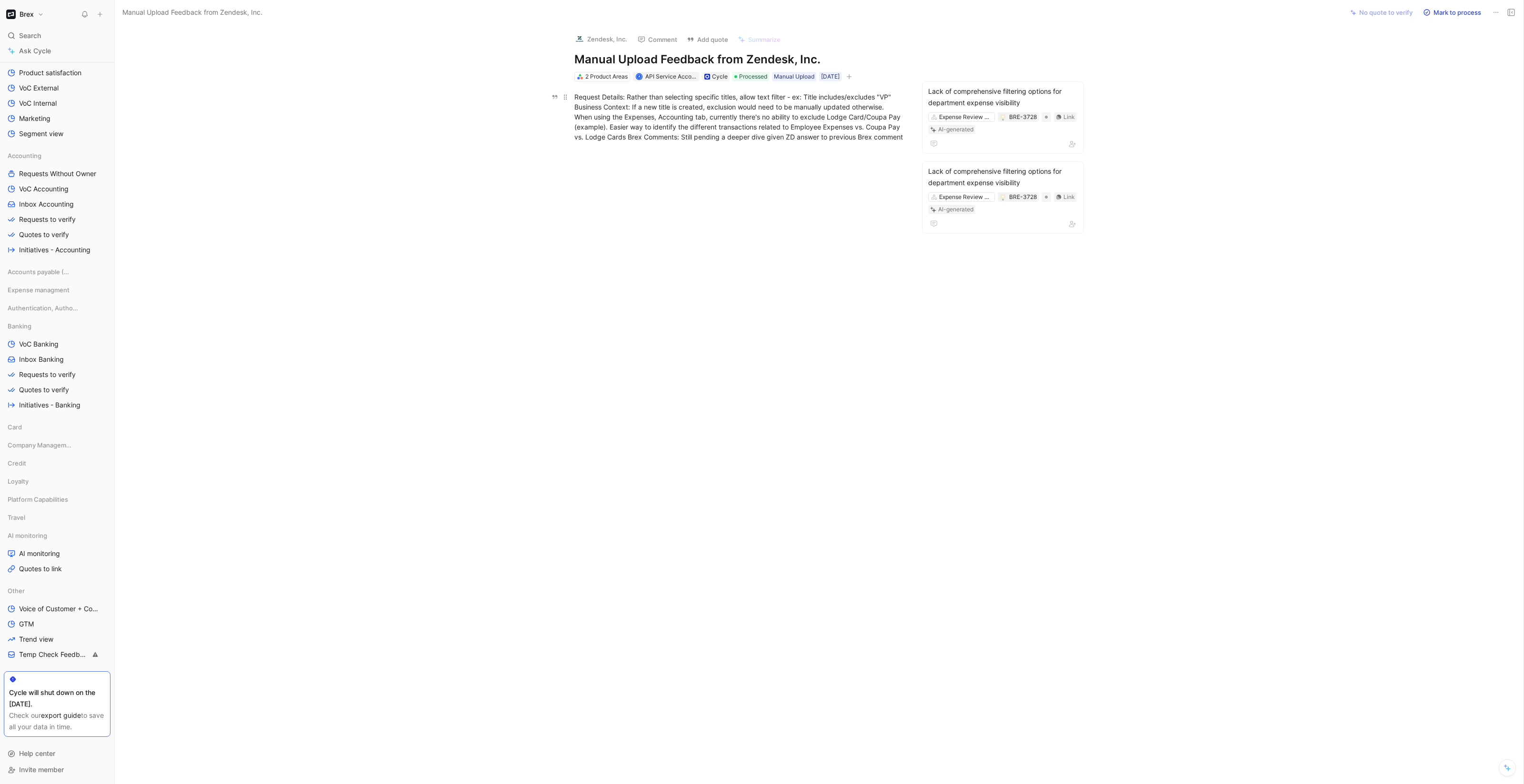
click at [672, 118] on div "Request Details: Rather than selecting specific titles, allow text filter - ex:…" at bounding box center [739, 116] width 330 height 50
click at [666, 137] on div "Request Details: Rather than selecting specific titles, allow text filter - ex:…" at bounding box center [739, 116] width 330 height 50
click at [573, 105] on p "Request Details: Rather than selecting specific titles, allow text filter - ex:…" at bounding box center [739, 117] width 366 height 56
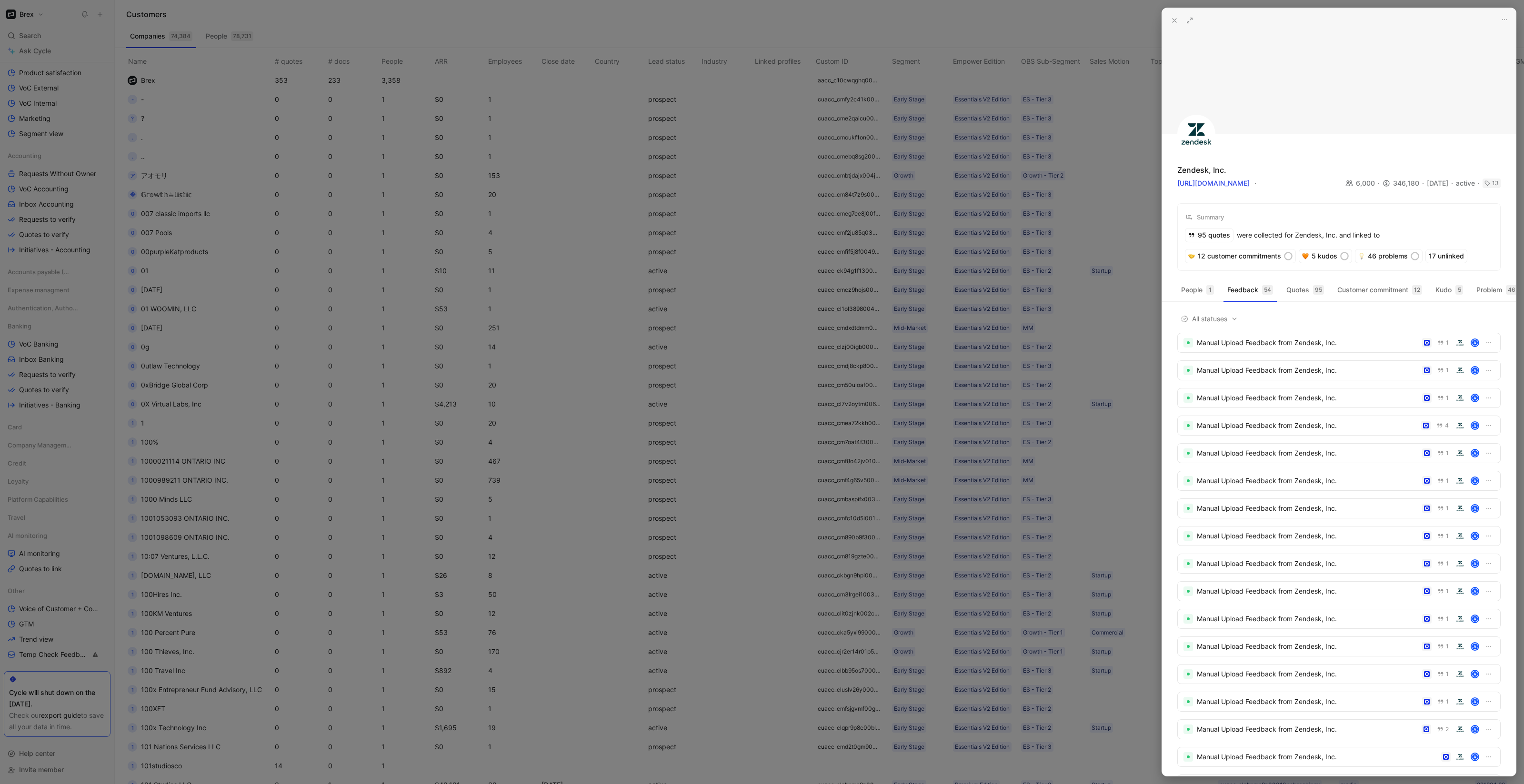
click at [1178, 21] on icon at bounding box center [1174, 20] width 8 height 8
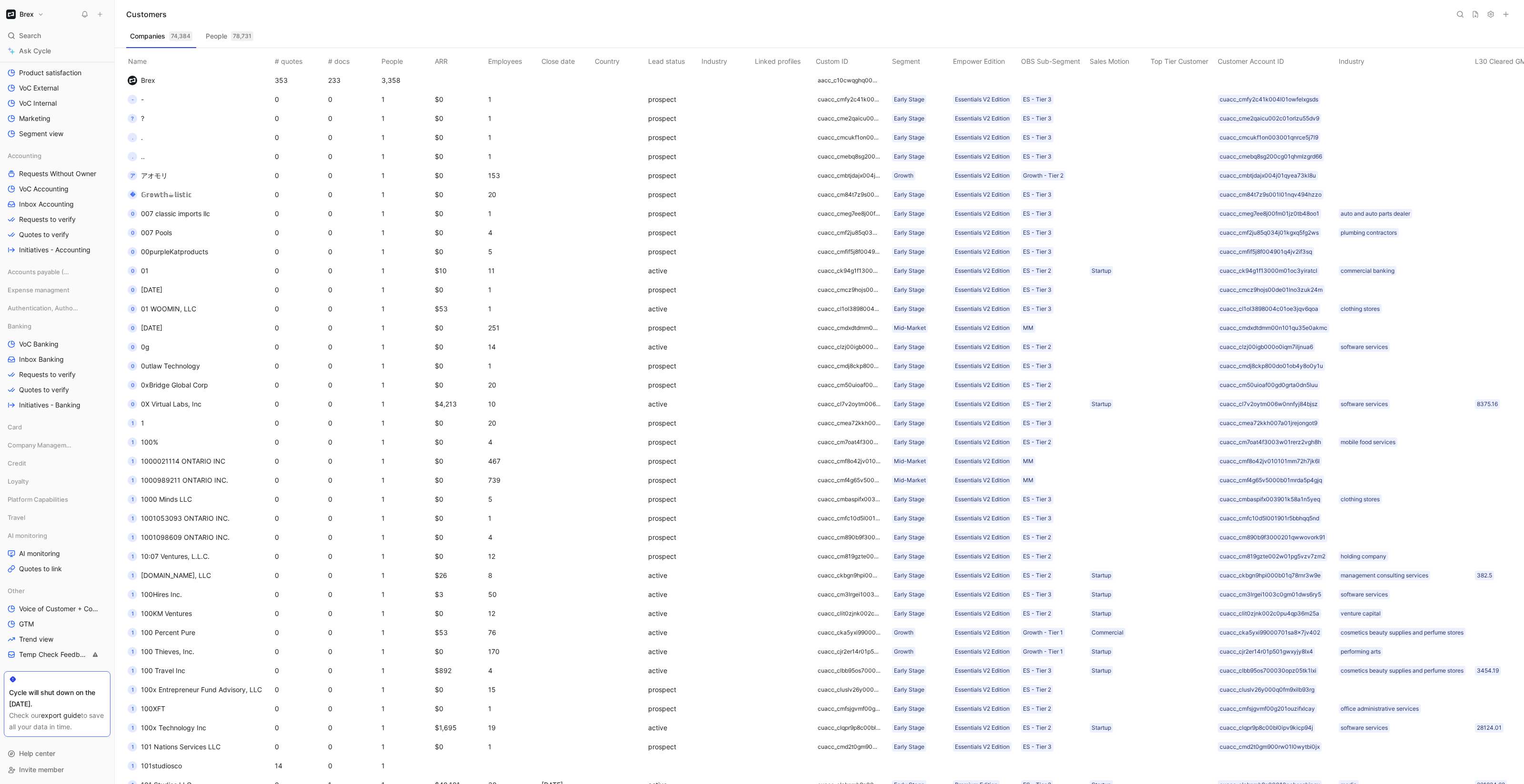
click at [1463, 16] on icon at bounding box center [1460, 14] width 8 height 8
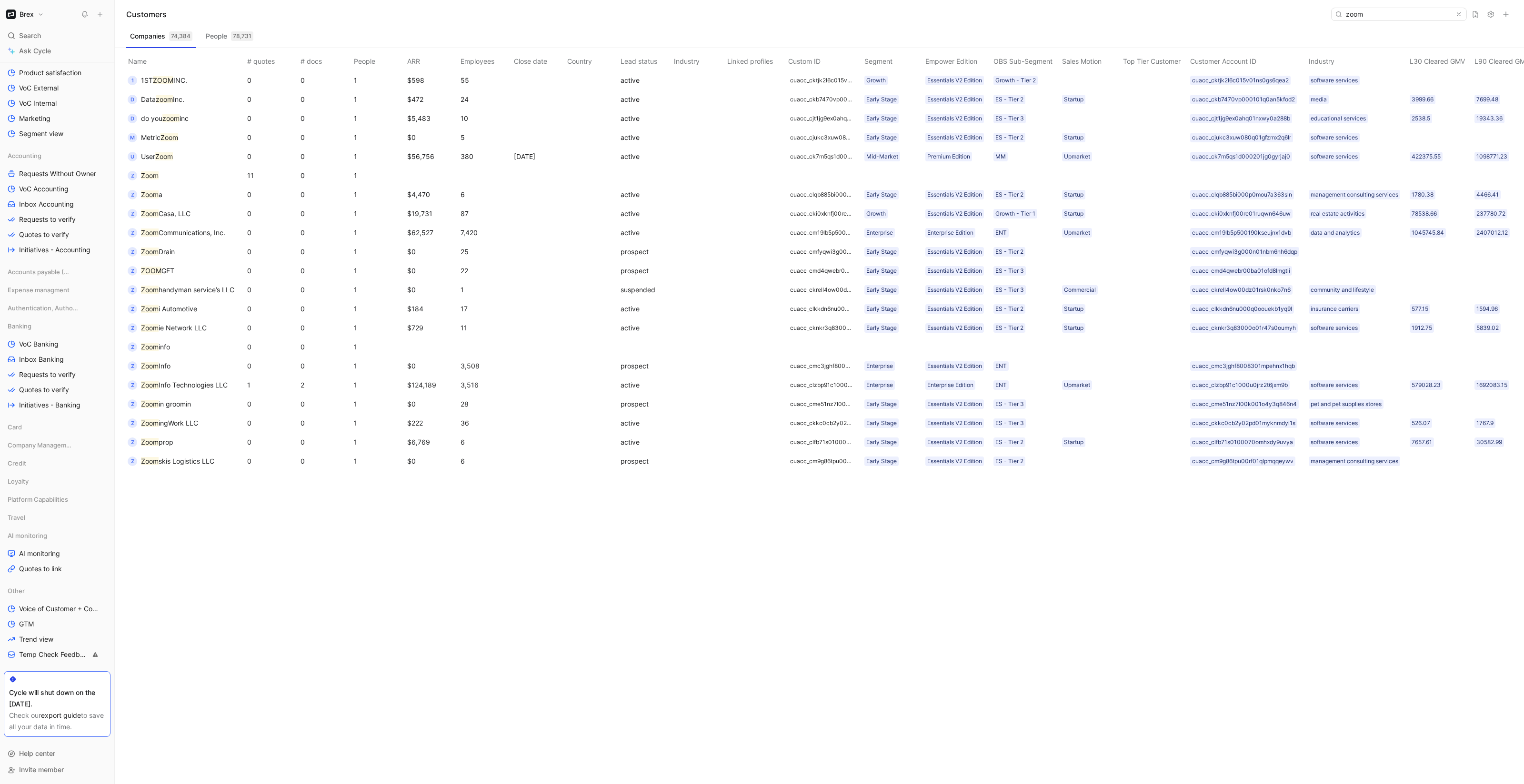
click at [162, 177] on button "Z Zoom" at bounding box center [143, 176] width 38 height 15
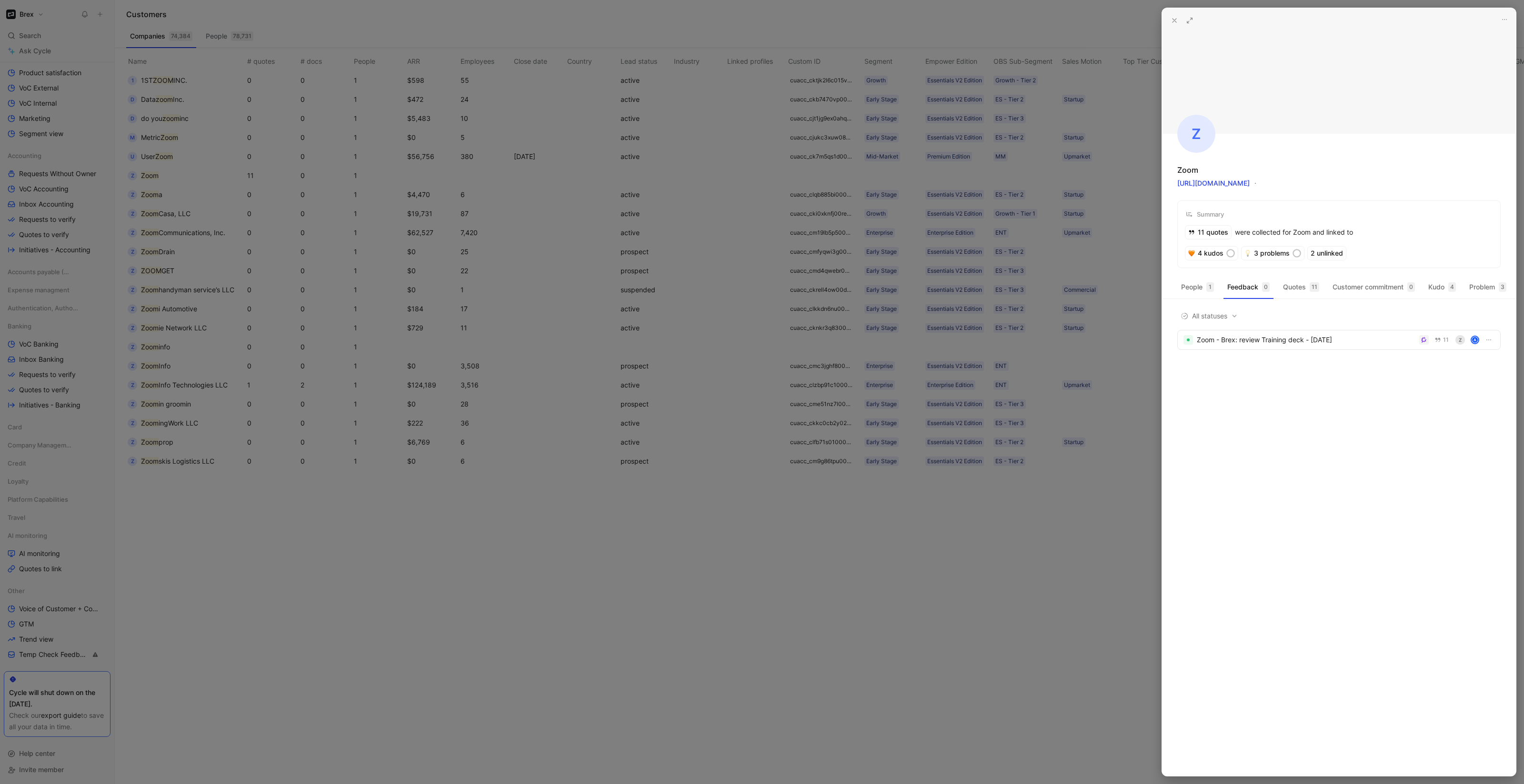
click at [1320, 154] on div "Z Zoom https://zoom.us Summary 11 quotes were collected for Zoom and linked to …" at bounding box center [1339, 138] width 354 height 260
click at [1192, 172] on div "Zoom" at bounding box center [1187, 170] width 21 height 11
click at [944, 594] on div at bounding box center [762, 392] width 1524 height 784
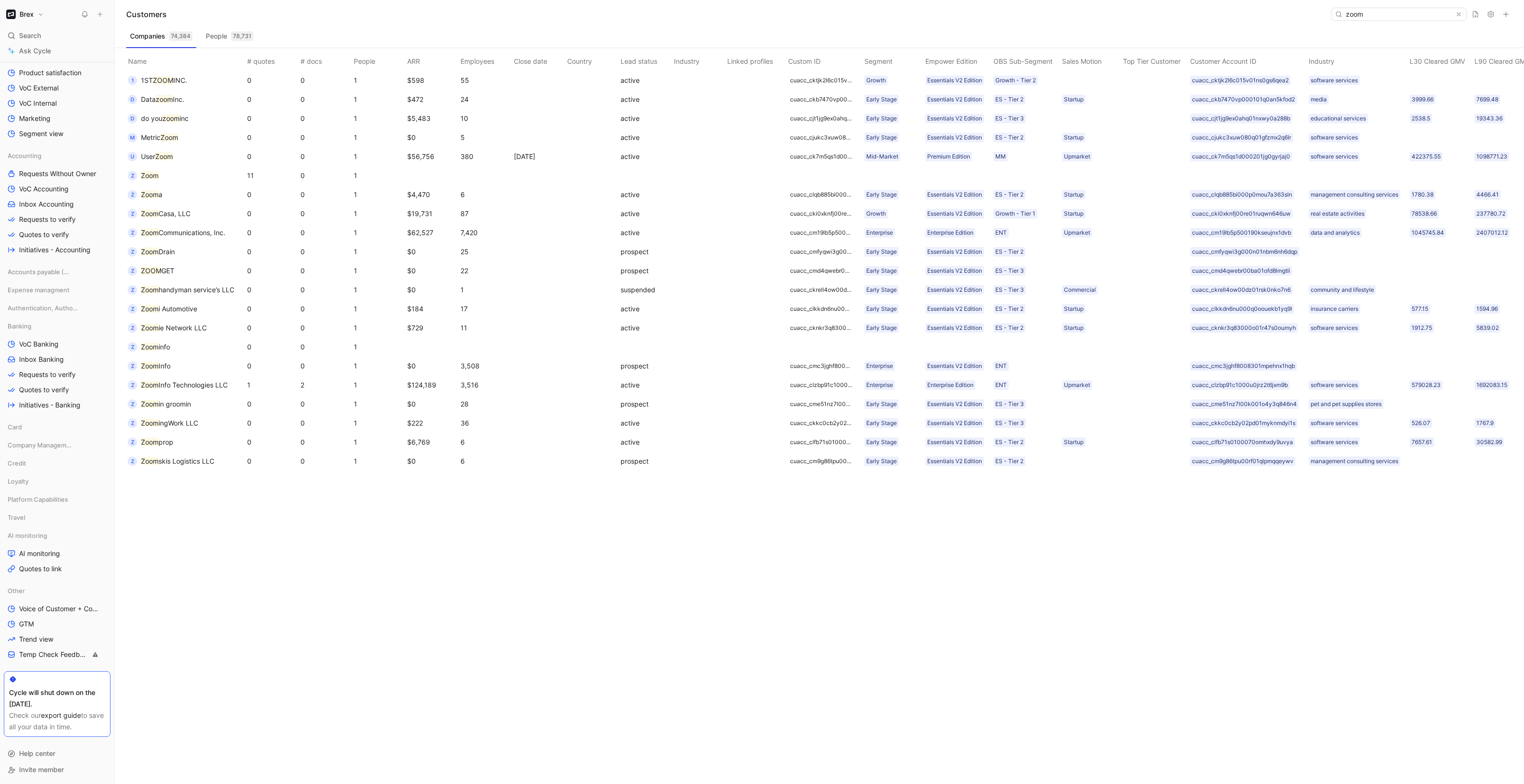
scroll to position [370, 0]
click at [1396, 16] on input "zoom" at bounding box center [1398, 14] width 113 height 12
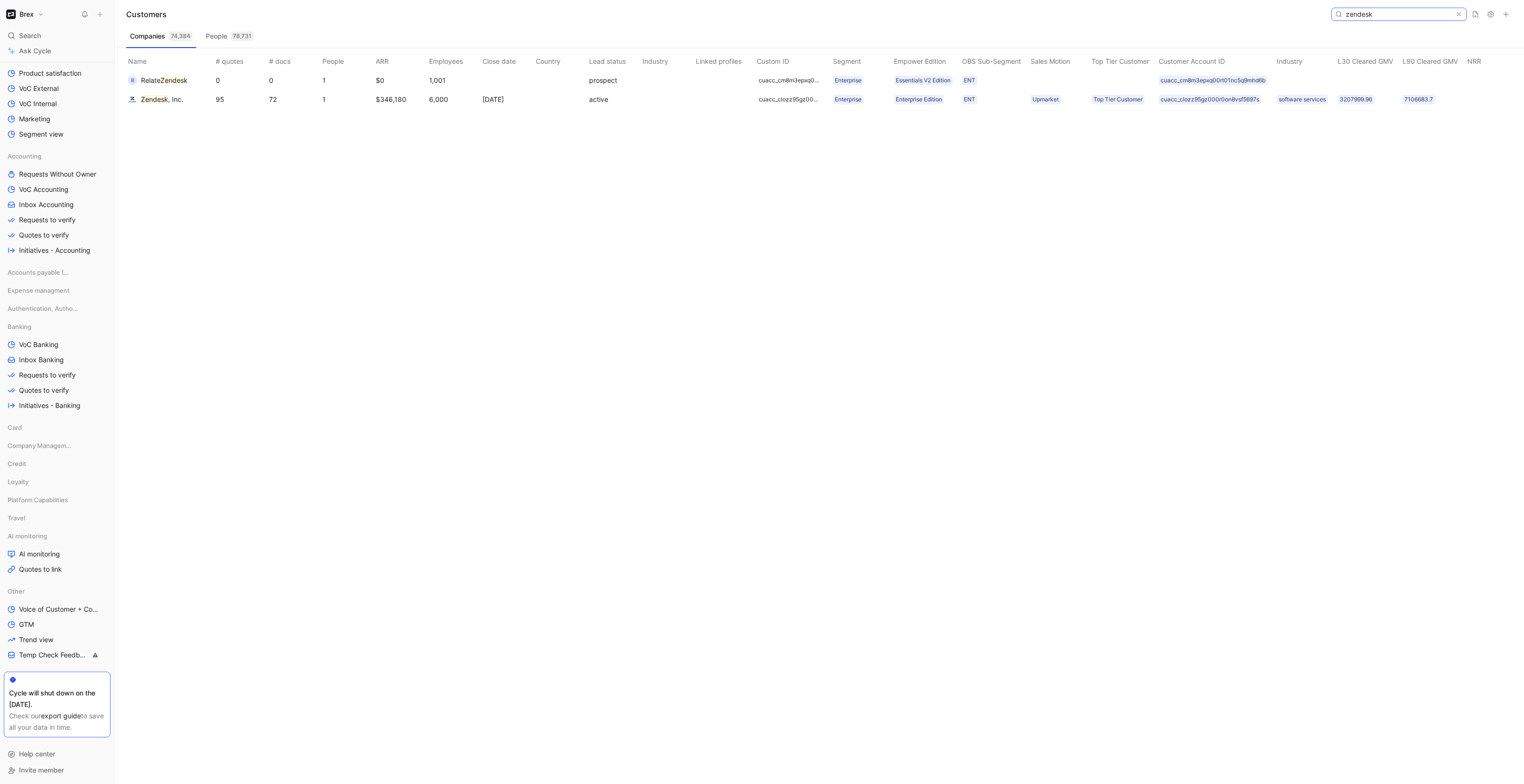
type input "zendesk"
click at [184, 106] on td "Zendesk , Inc." at bounding box center [168, 99] width 92 height 19
click at [146, 92] on button "Zendesk , Inc." at bounding box center [155, 99] width 62 height 15
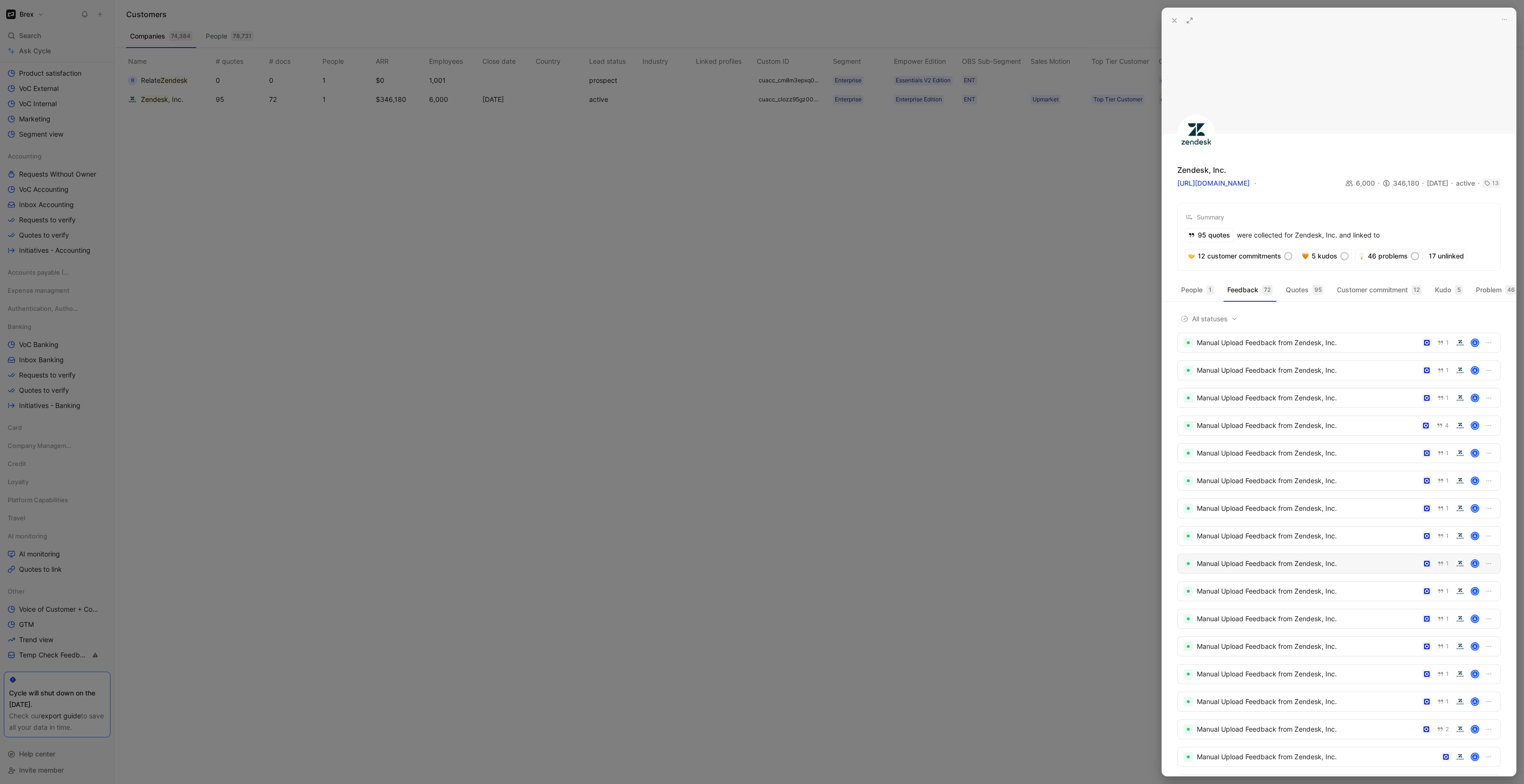
click at [1270, 569] on div "Manual Upload Feedback from Zendesk, Inc." at bounding box center [1307, 563] width 221 height 11
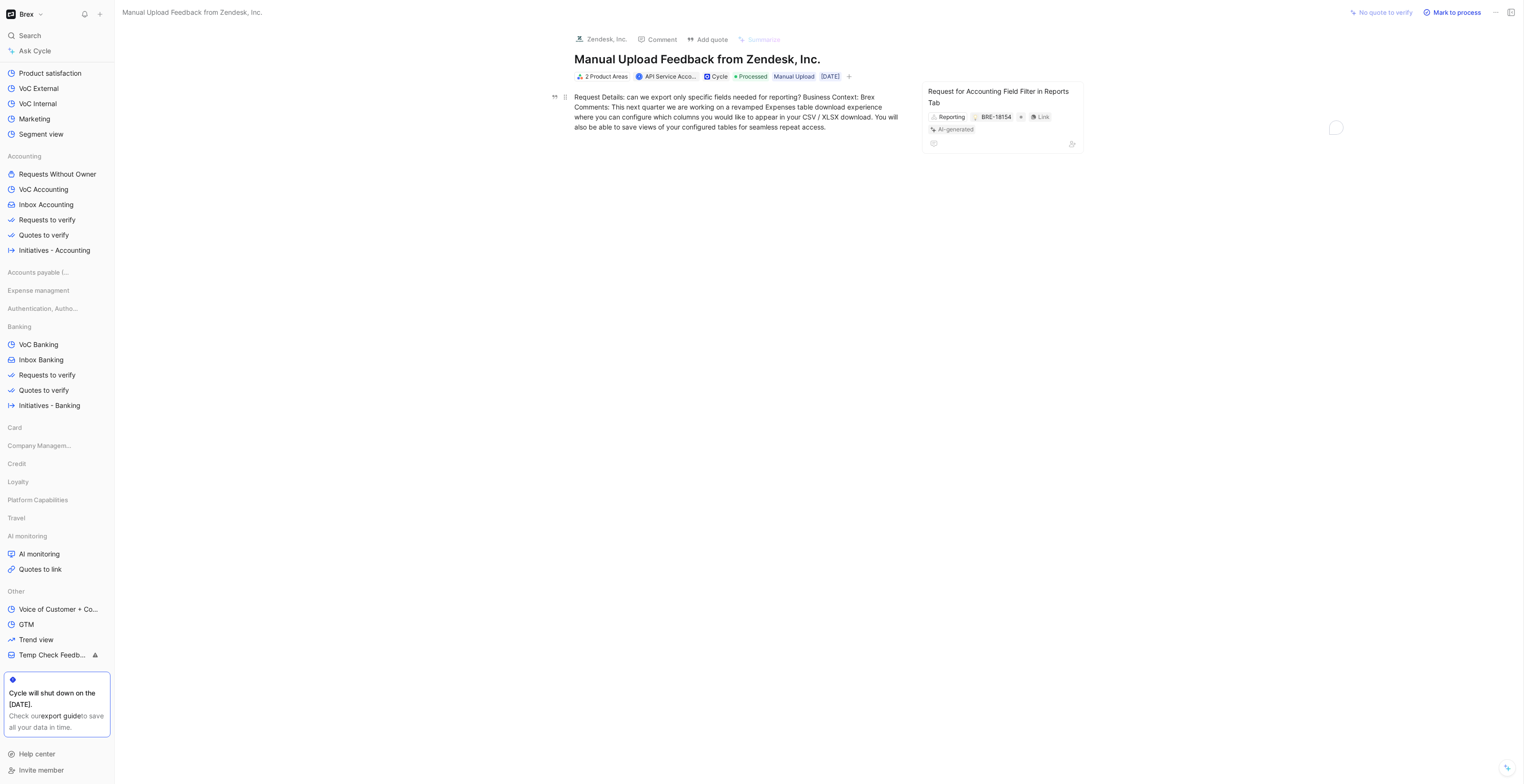
click at [861, 97] on div "Request Details: can we export only specific fields needed for reporting? Busin…" at bounding box center [739, 112] width 330 height 40
click at [804, 99] on div "Request Details: can we export only specific fields needed for reporting? Busin…" at bounding box center [739, 96] width 330 height 10
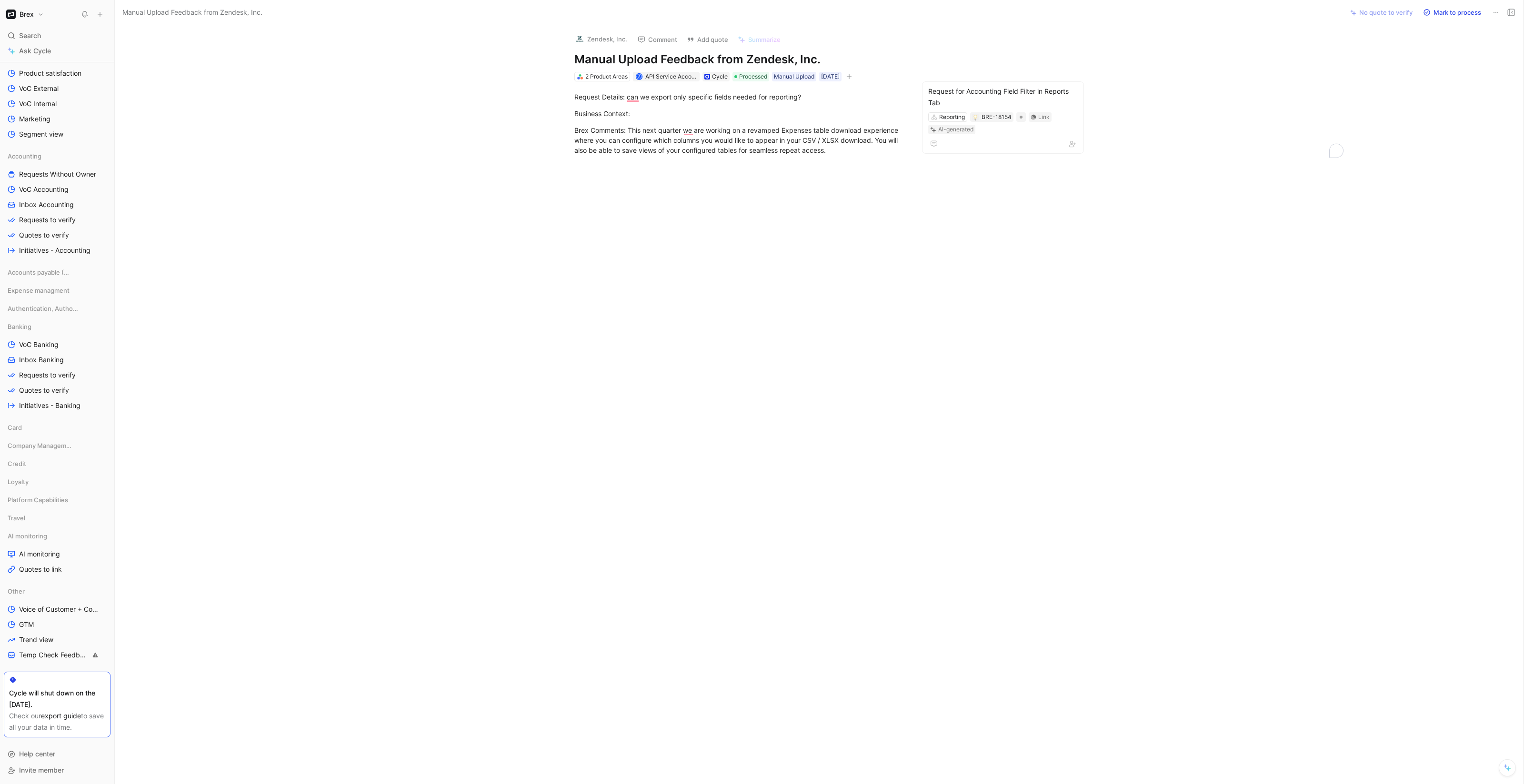
click at [660, 222] on div at bounding box center [739, 283] width 1209 height 235
click at [1434, 14] on button "Mark to process" at bounding box center [1452, 12] width 67 height 14
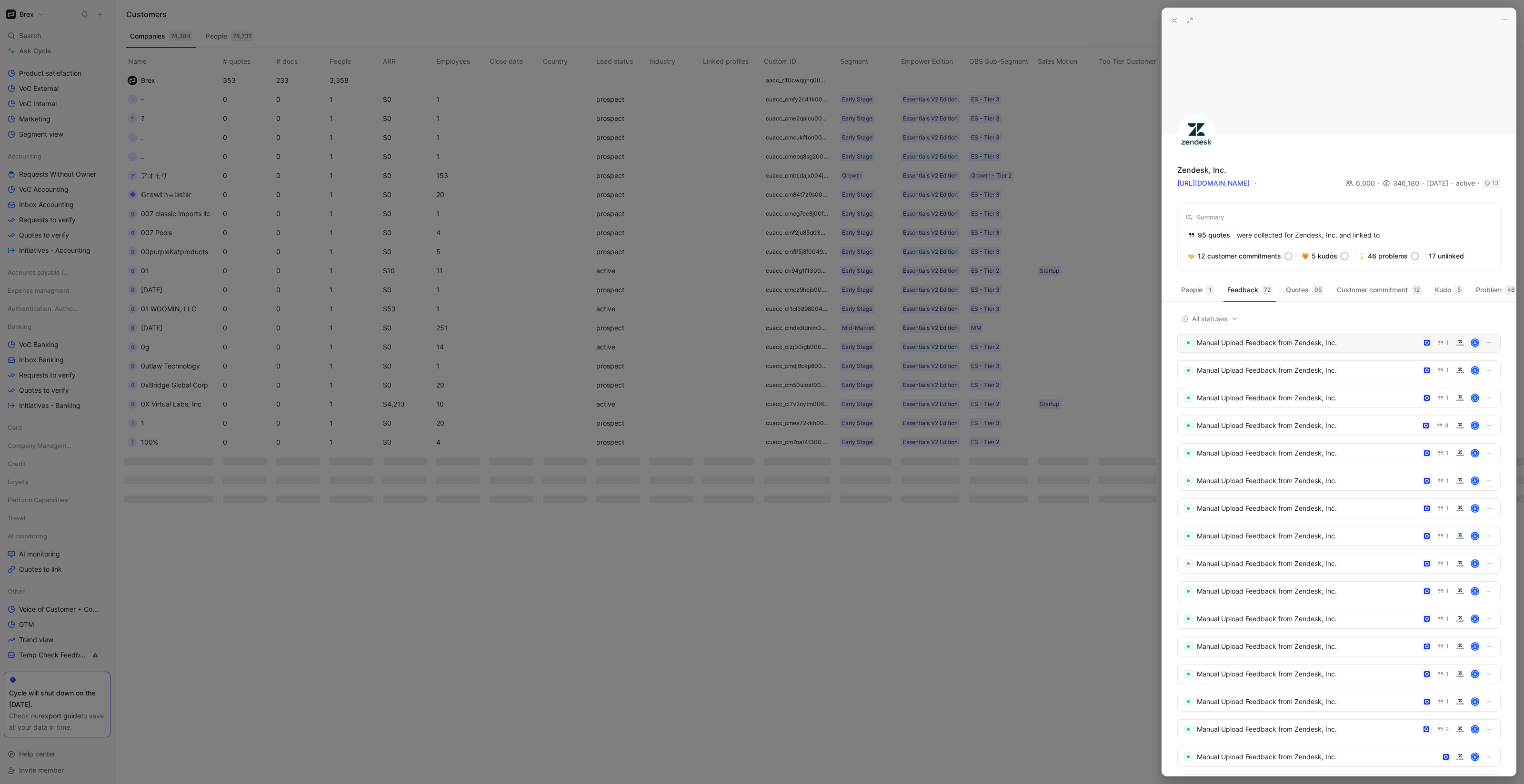
click at [1300, 348] on div "Manual Upload Feedback from Zendesk, Inc." at bounding box center [1307, 342] width 221 height 11
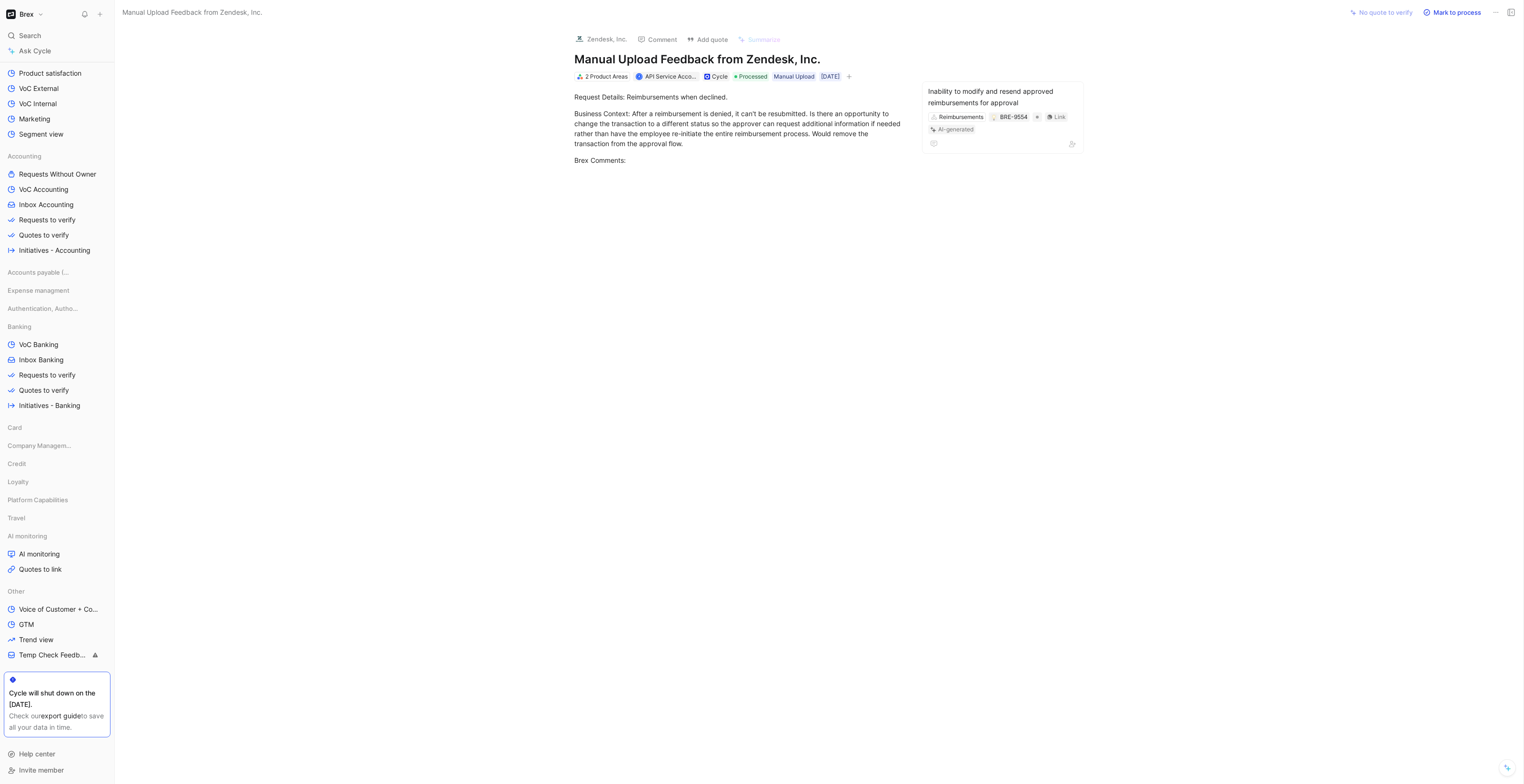
click at [1449, 12] on button "Mark to process" at bounding box center [1452, 12] width 67 height 14
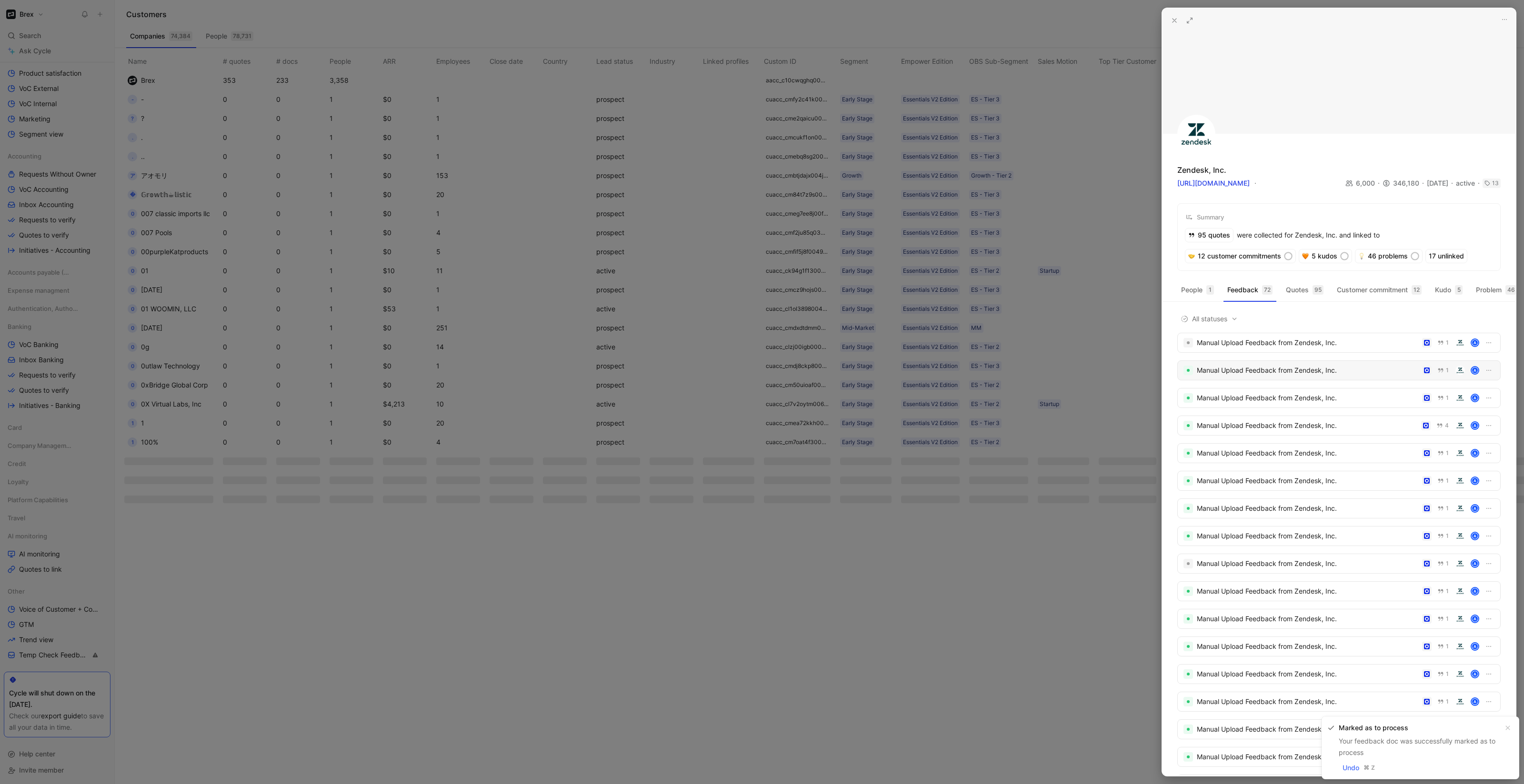
click at [1226, 376] on div "Manual Upload Feedback from Zendesk, Inc." at bounding box center [1307, 370] width 221 height 11
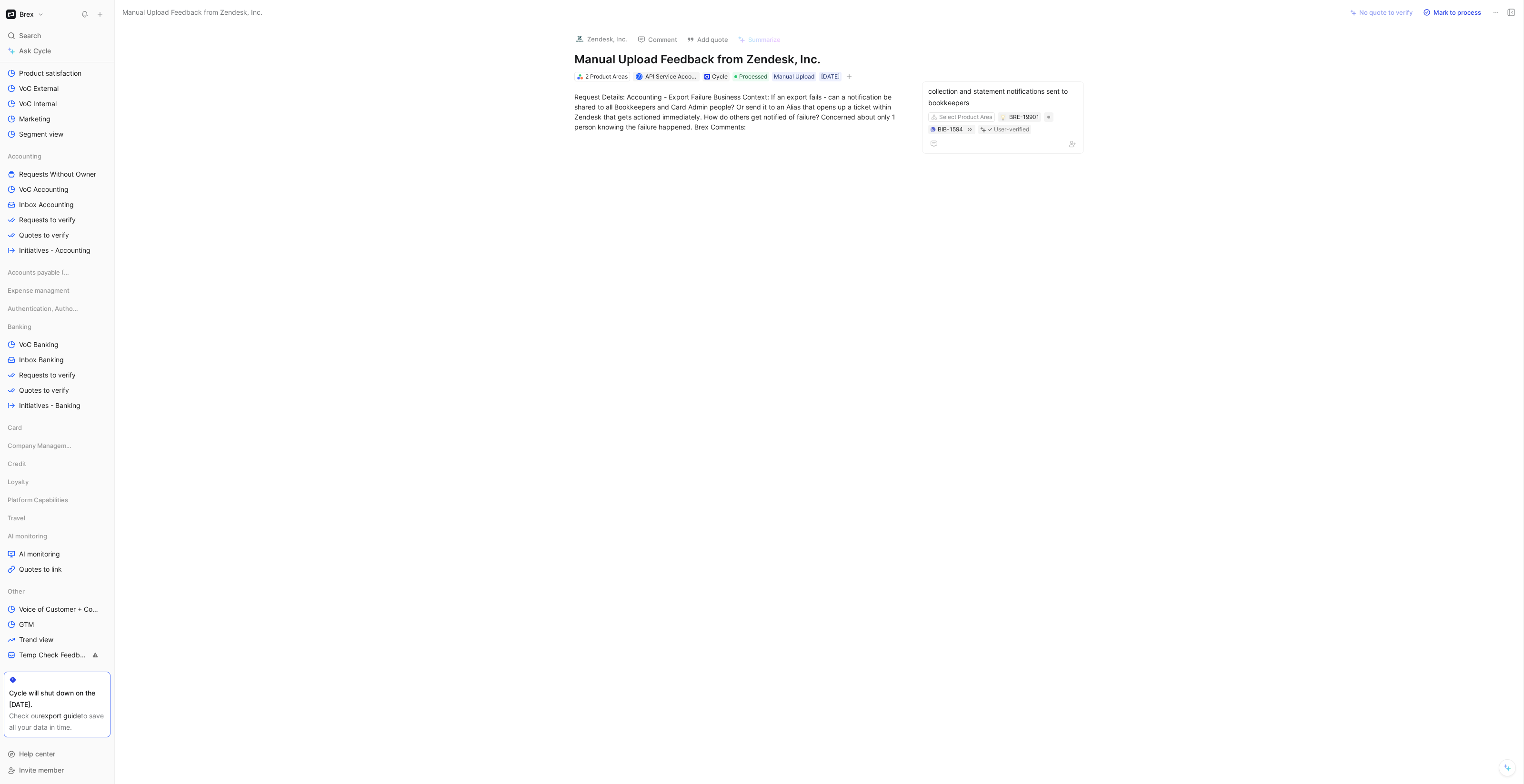
click at [1436, 12] on button "Mark to process" at bounding box center [1452, 12] width 67 height 14
click at [753, 79] on span "To process" at bounding box center [753, 77] width 29 height 9
click at [763, 140] on span "Processed" at bounding box center [767, 142] width 33 height 8
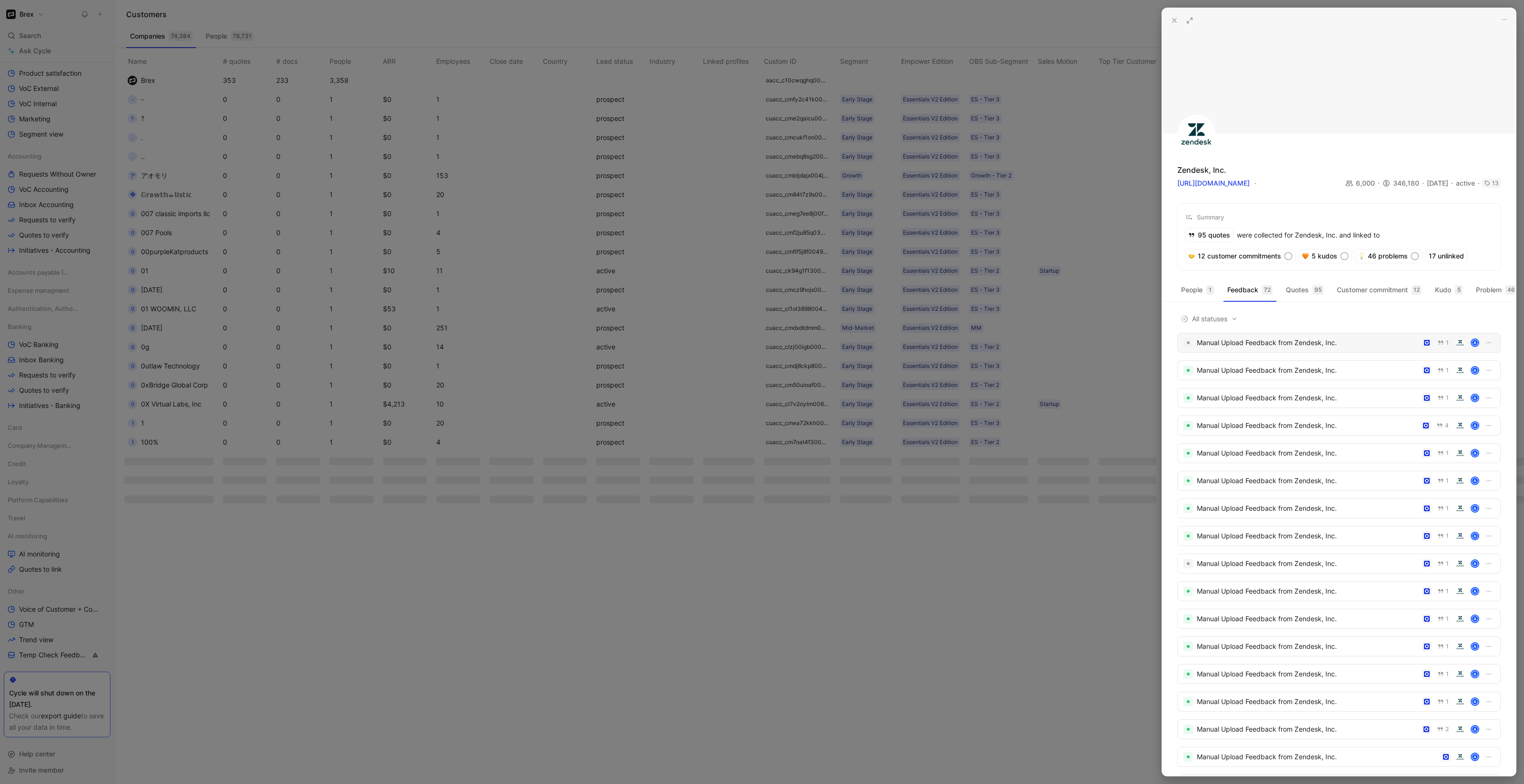
click at [1231, 353] on div "Manual Upload Feedback from Zendesk, Inc. 1 A" at bounding box center [1339, 343] width 324 height 20
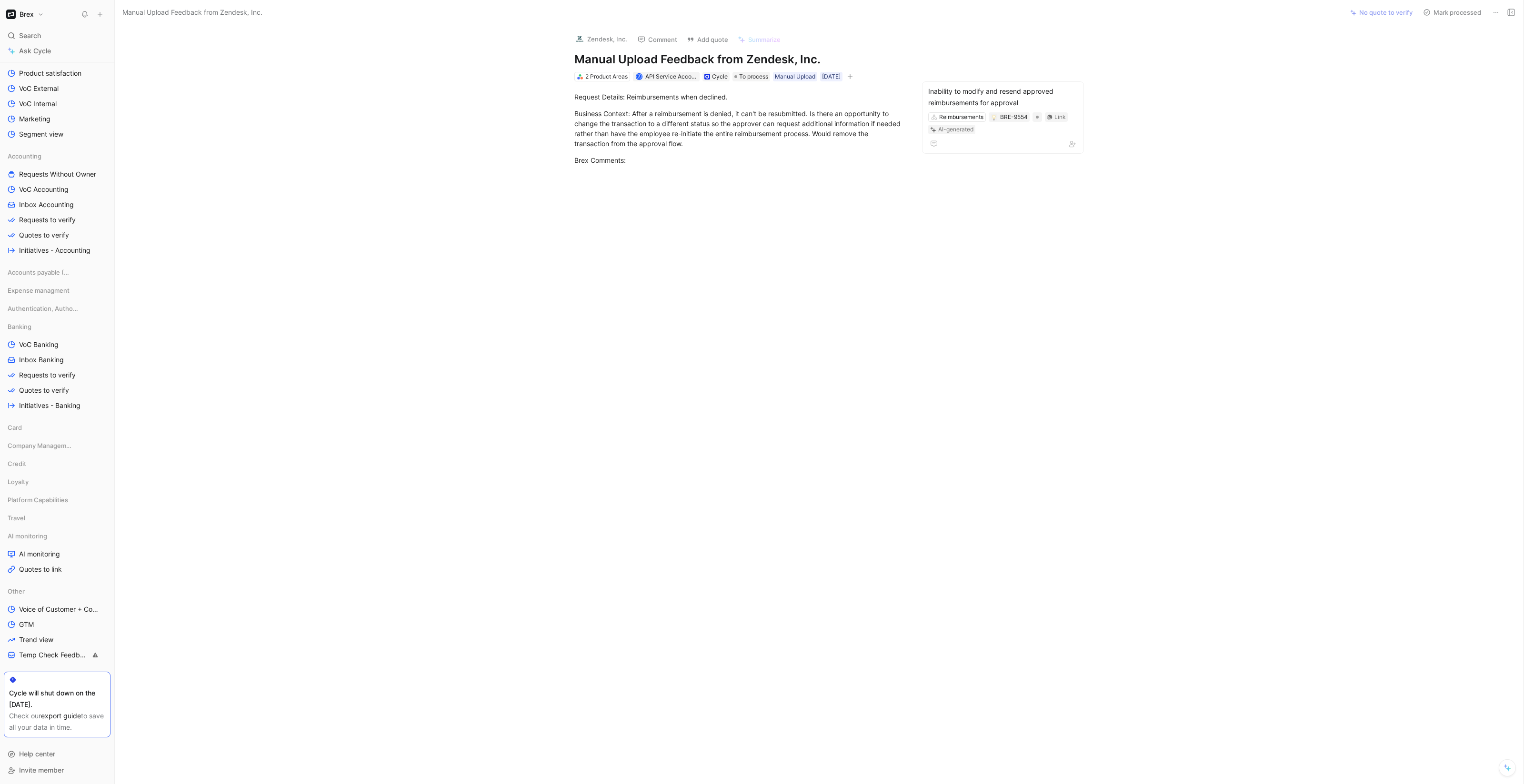
click at [750, 71] on div "2 Product Areas A API Service Account Cycle To process Manual Upload 19/06/2025" at bounding box center [739, 76] width 331 height 11
click at [751, 74] on span "To process" at bounding box center [753, 77] width 29 height 9
click at [770, 139] on span "Processed" at bounding box center [767, 142] width 33 height 8
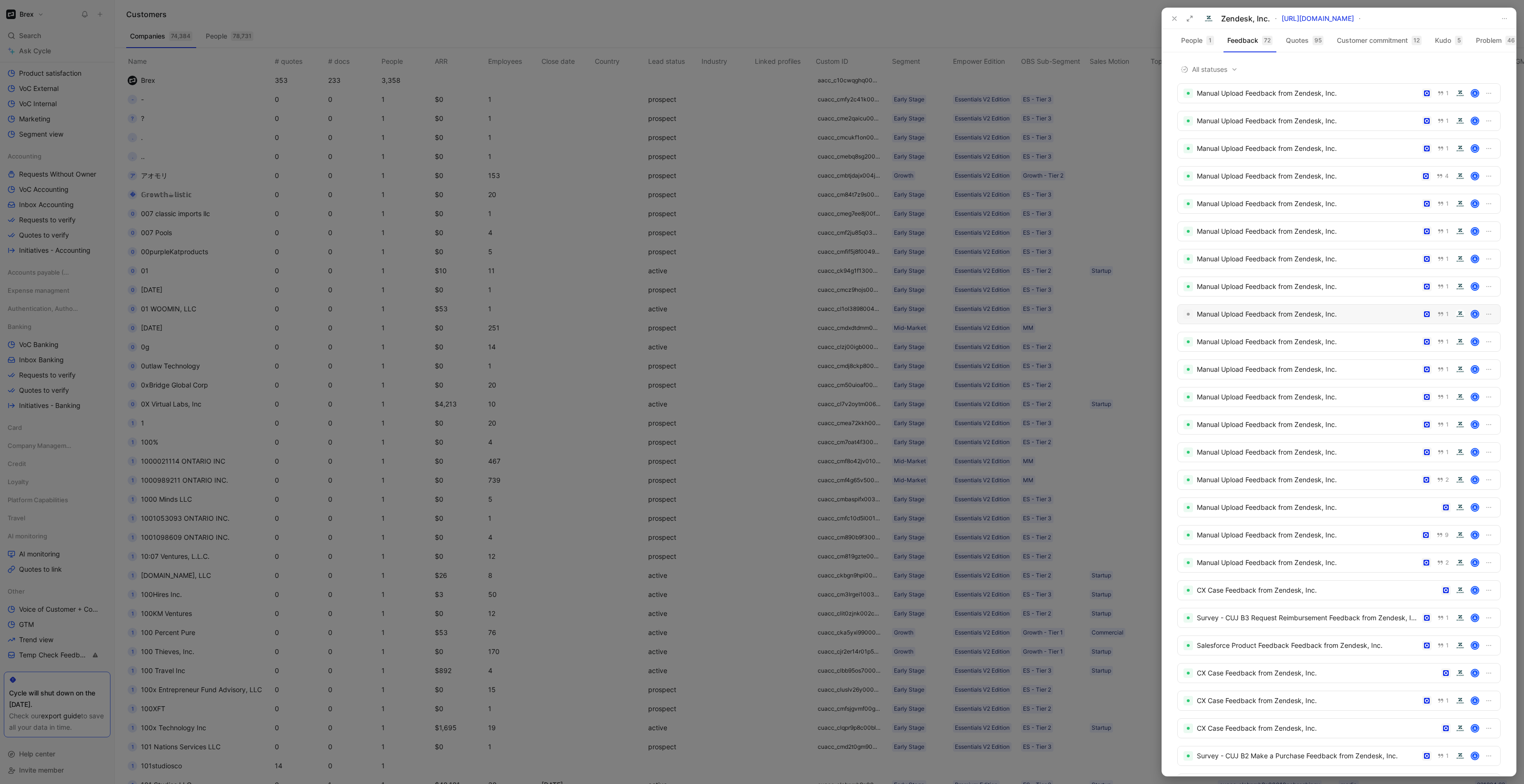
click at [1224, 320] on div "Manual Upload Feedback from Zendesk, Inc." at bounding box center [1307, 314] width 221 height 11
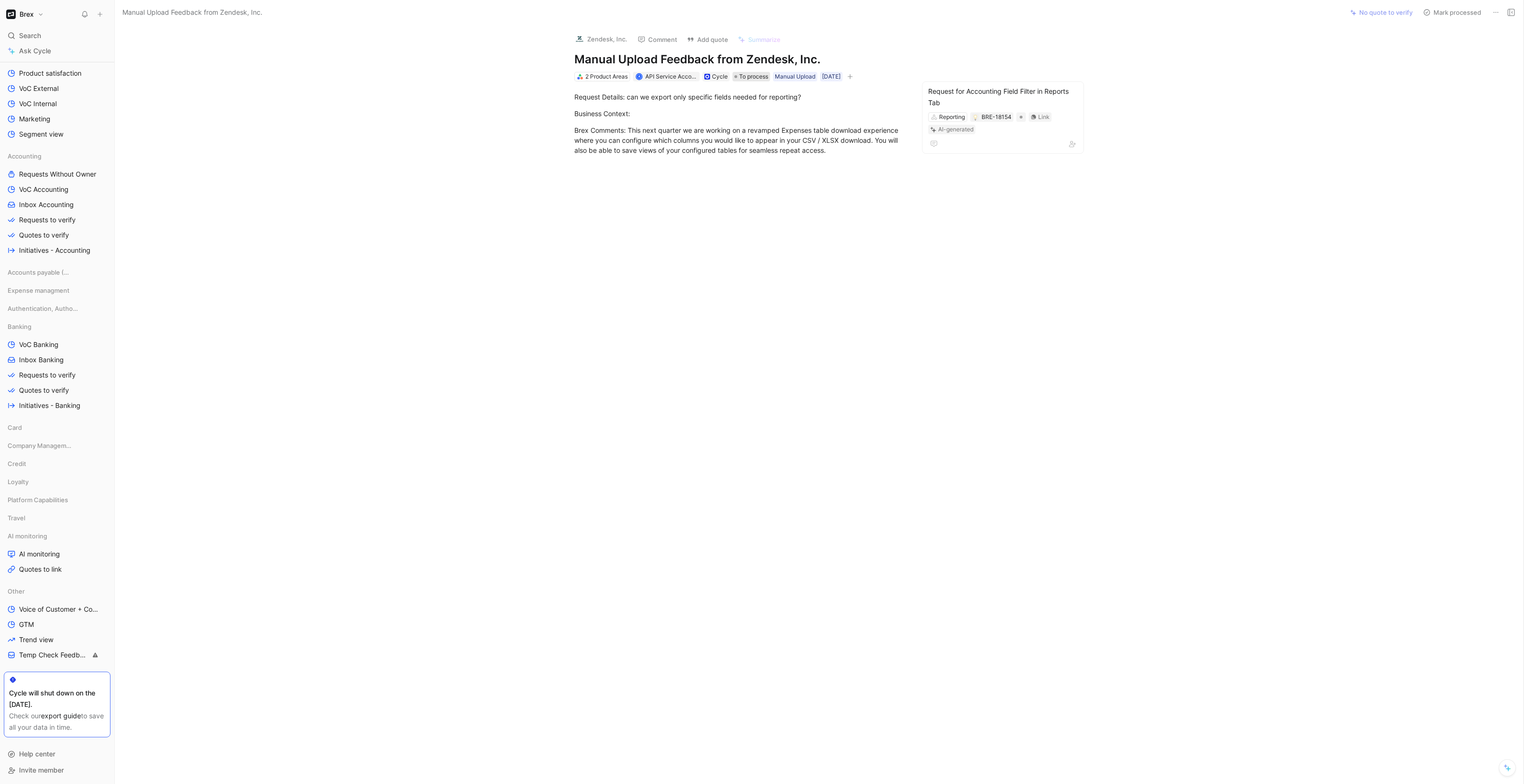
click at [756, 76] on span "To process" at bounding box center [753, 77] width 29 height 9
click at [766, 139] on span "Processed" at bounding box center [767, 142] width 33 height 8
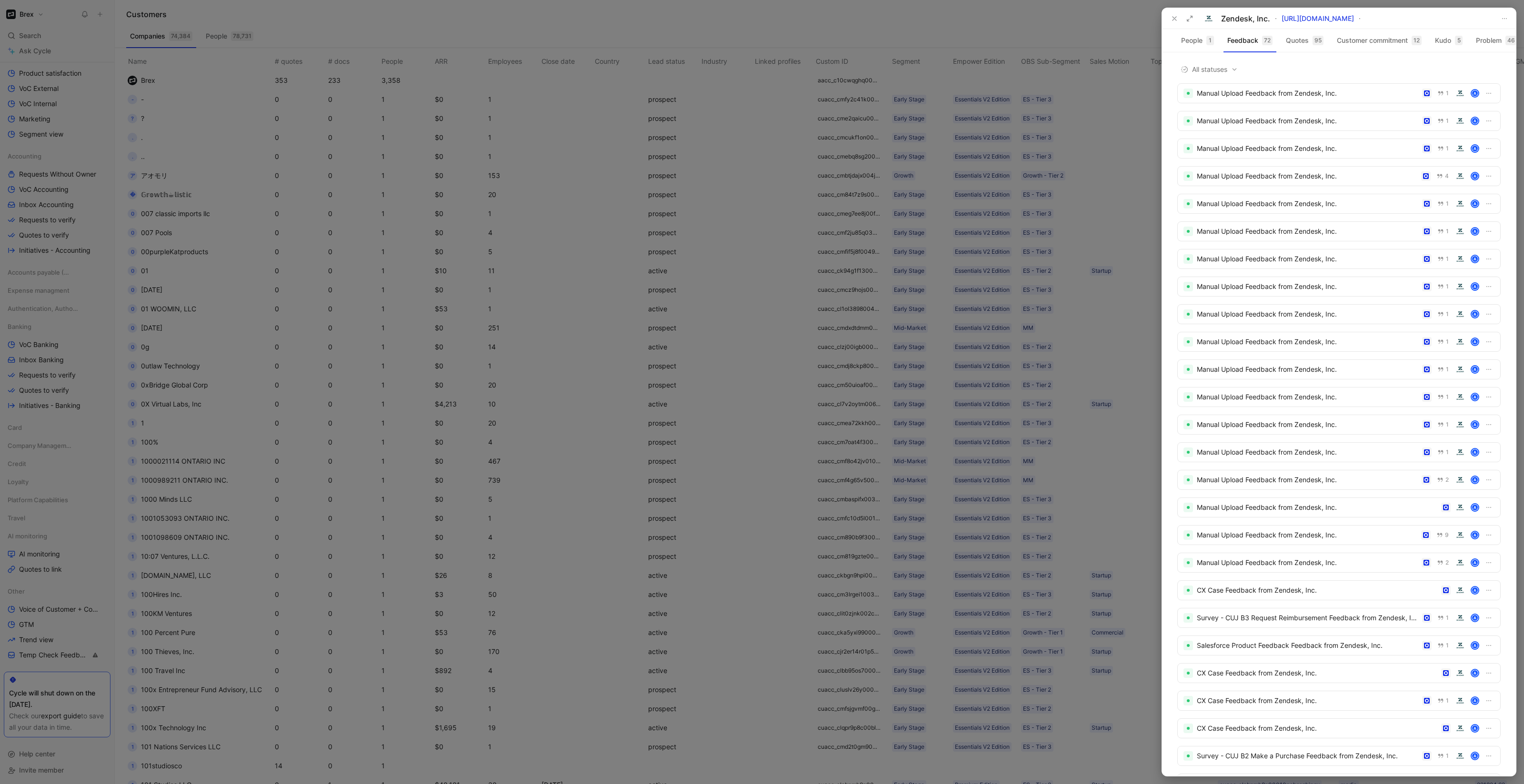
click at [1164, 14] on div "Zendesk, Inc. https://www.zendesk.com/" at bounding box center [1339, 18] width 354 height 21
click at [1176, 18] on icon at bounding box center [1174, 18] width 8 height 8
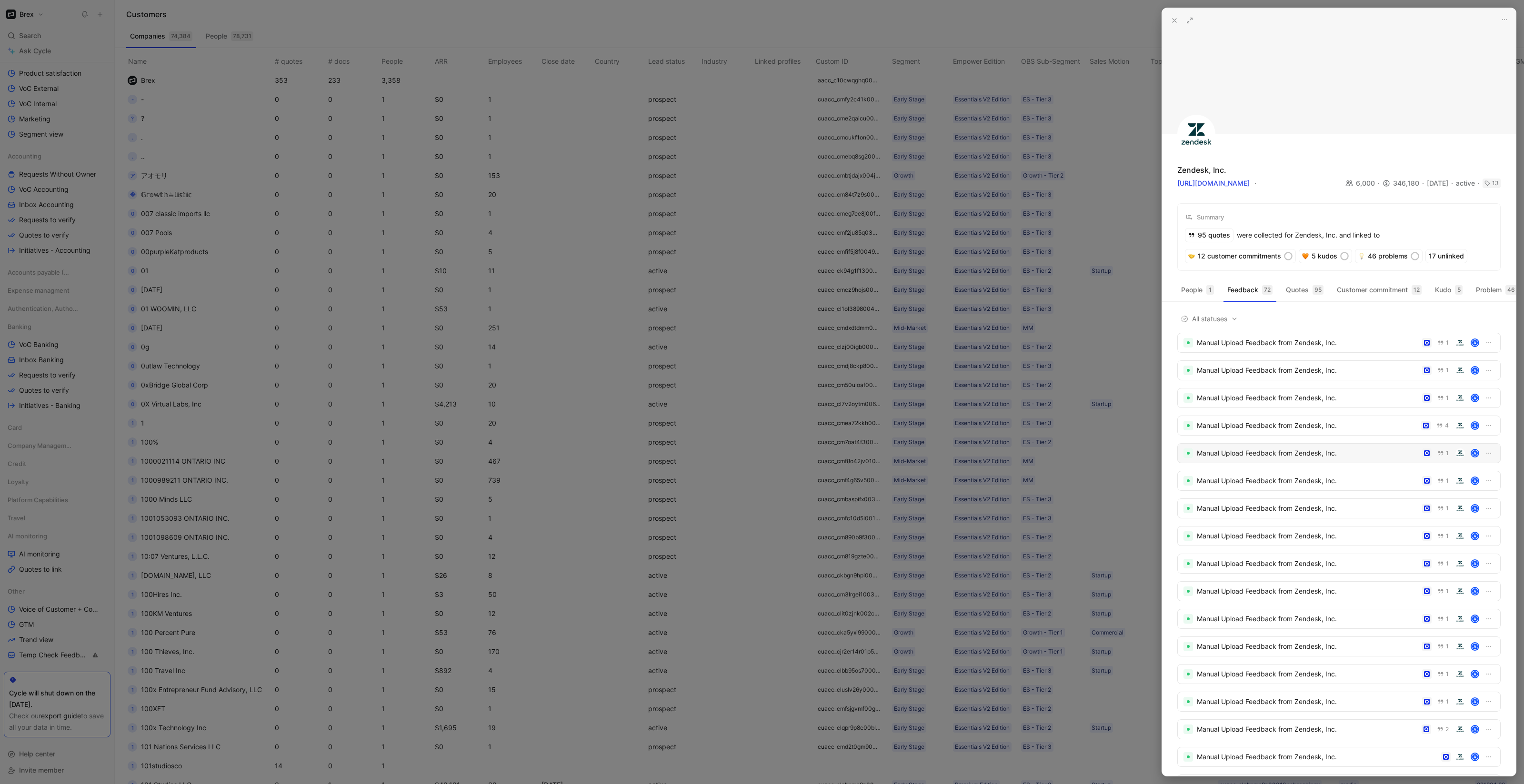
click at [1275, 459] on div "Manual Upload Feedback from Zendesk, Inc." at bounding box center [1307, 453] width 221 height 11
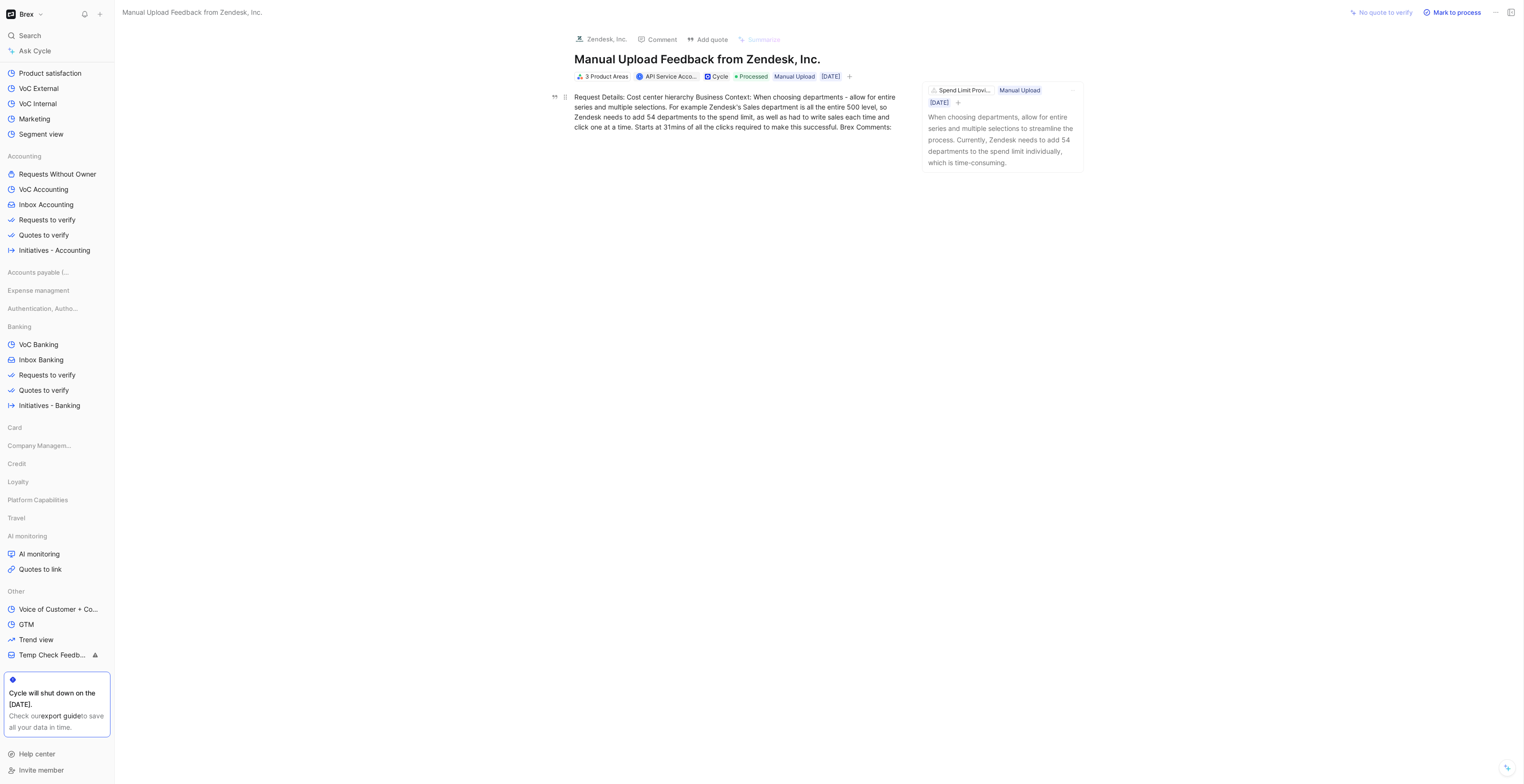
click at [675, 108] on div "Request Details: Cost center hierarchy Business Context: When choosing departme…" at bounding box center [739, 112] width 330 height 40
click at [698, 96] on div "Request Details: Cost center hierarchy Business Context: When choosing departme…" at bounding box center [739, 112] width 330 height 40
click at [773, 150] on p "Business Context: When choosing departments - allow for entire series and multi…" at bounding box center [739, 128] width 366 height 46
click at [751, 140] on div "Business Context: When choosing departments - allow for entire series and multi…" at bounding box center [739, 129] width 330 height 40
click at [841, 272] on div at bounding box center [739, 293] width 1209 height 235
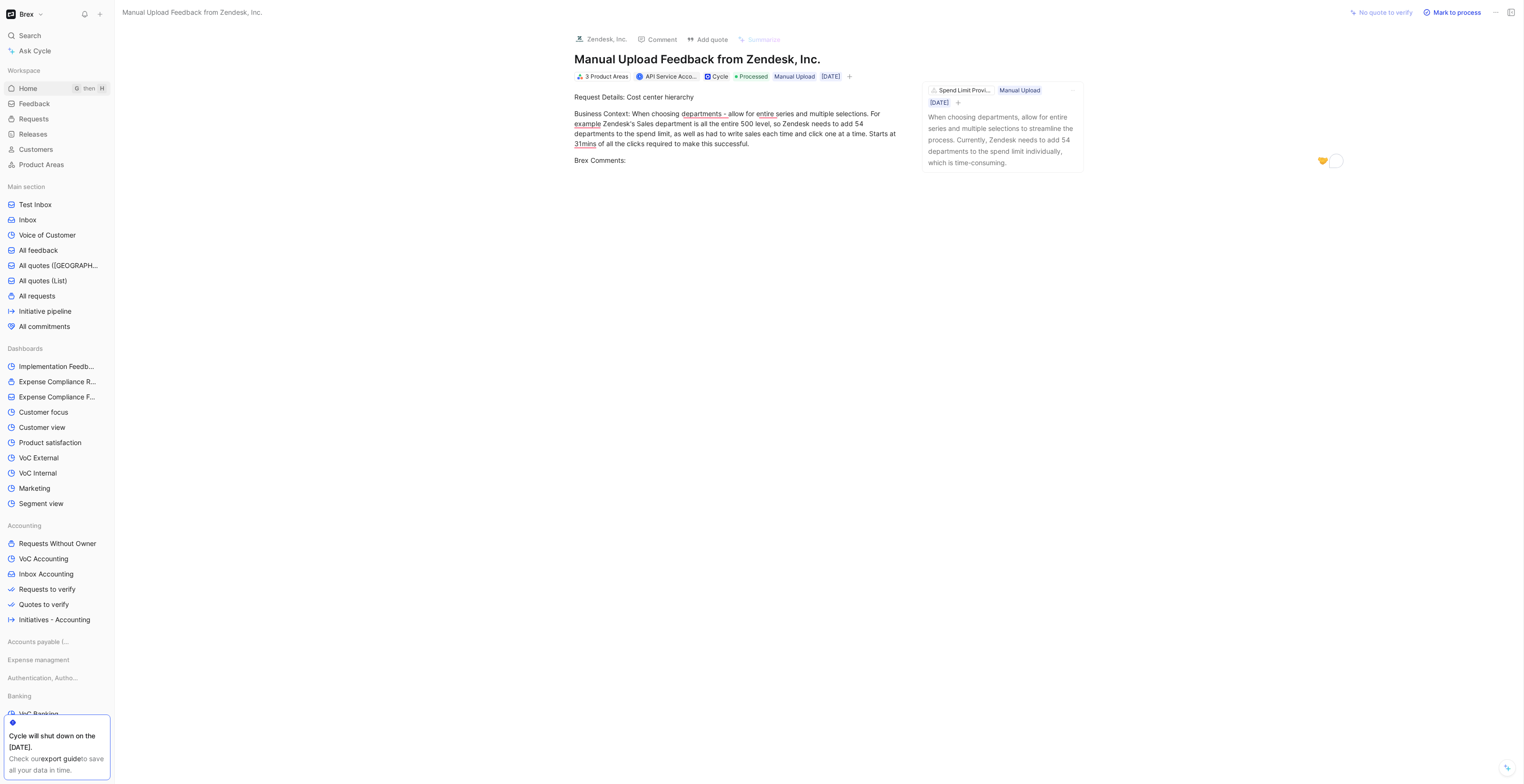
click at [31, 90] on span "Home" at bounding box center [28, 89] width 18 height 9
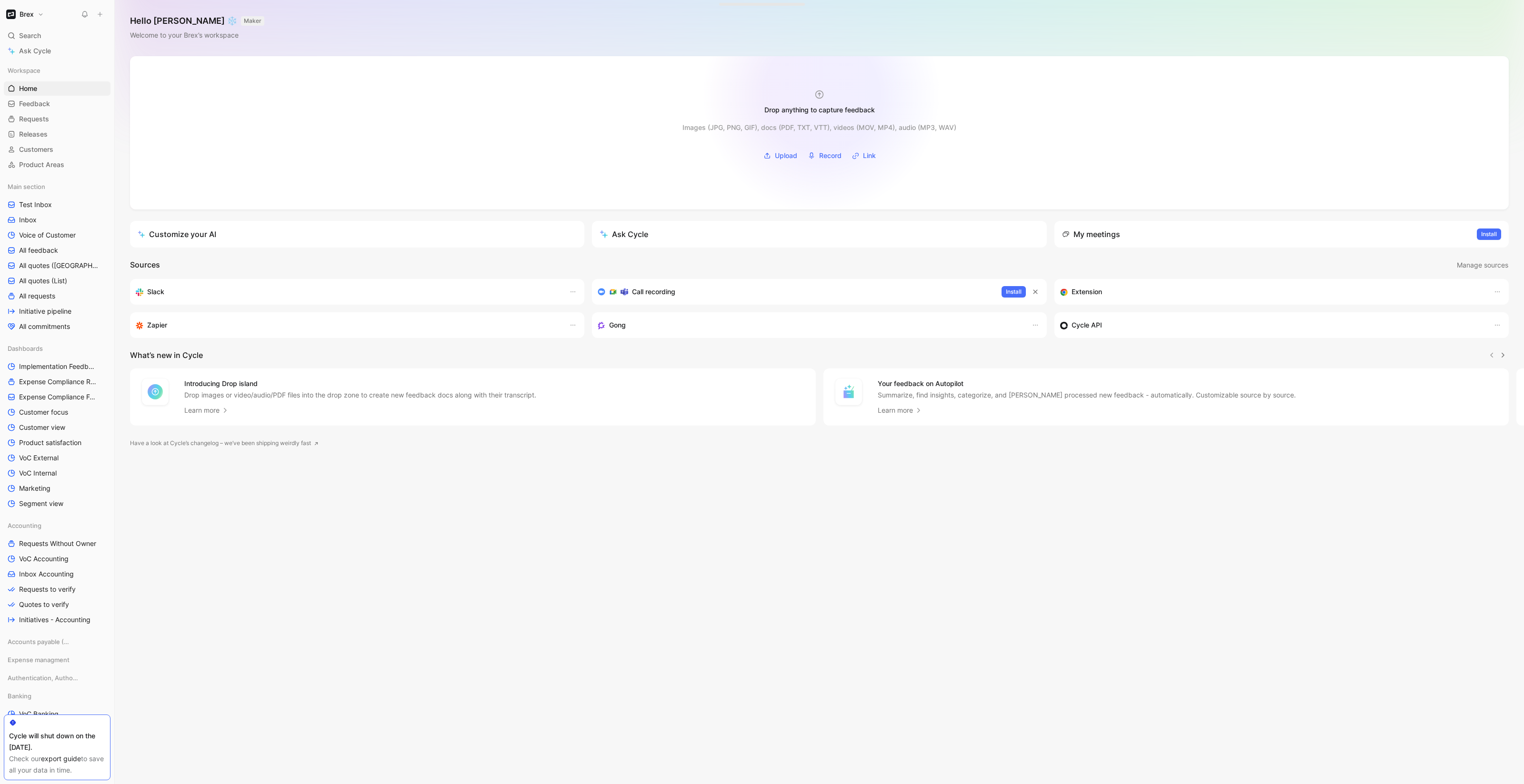
click at [822, 94] on icon at bounding box center [819, 94] width 10 height 10
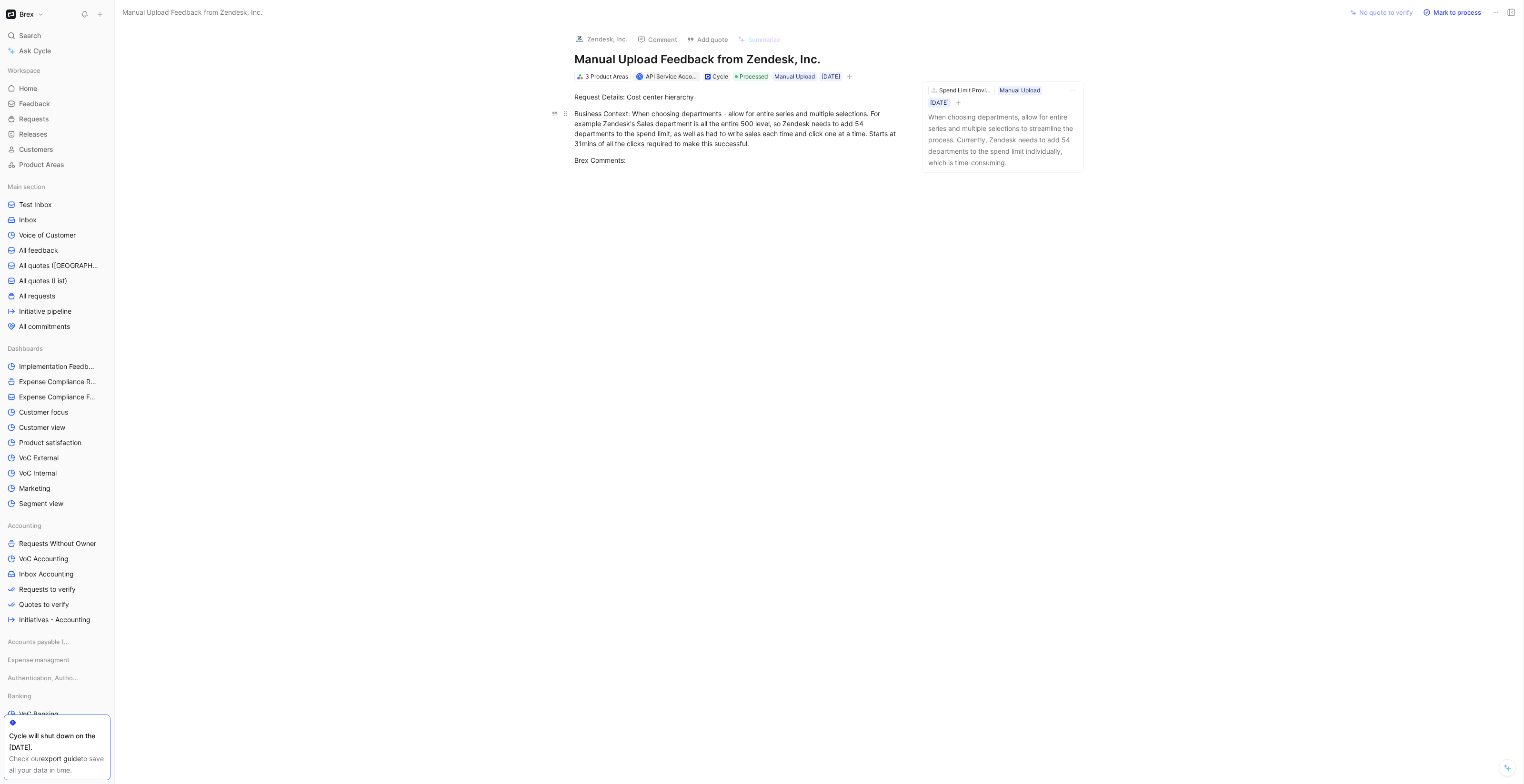
click at [715, 127] on div "Business Context: When choosing departments - allow for entire series and multi…" at bounding box center [739, 129] width 330 height 40
click at [799, 113] on div "Business Context: When choosing departments - allow for entire series and multi…" at bounding box center [739, 129] width 330 height 40
click at [676, 134] on div "Business Context: When choosing departments - allow for entire series and multi…" at bounding box center [739, 129] width 330 height 40
